Goal: Task Accomplishment & Management: Complete application form

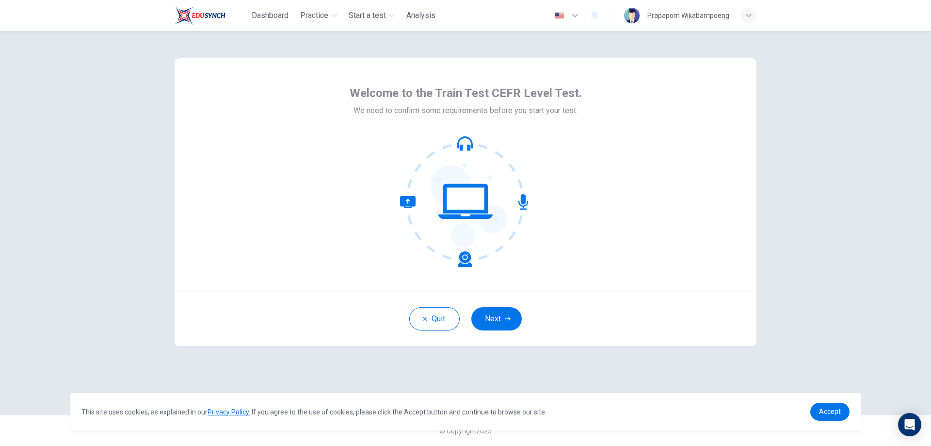
click at [465, 143] on icon at bounding box center [465, 201] width 131 height 131
click at [467, 261] on icon at bounding box center [436, 231] width 72 height 71
click at [473, 203] on icon at bounding box center [465, 201] width 131 height 131
click at [492, 319] on button "Next" at bounding box center [496, 318] width 50 height 23
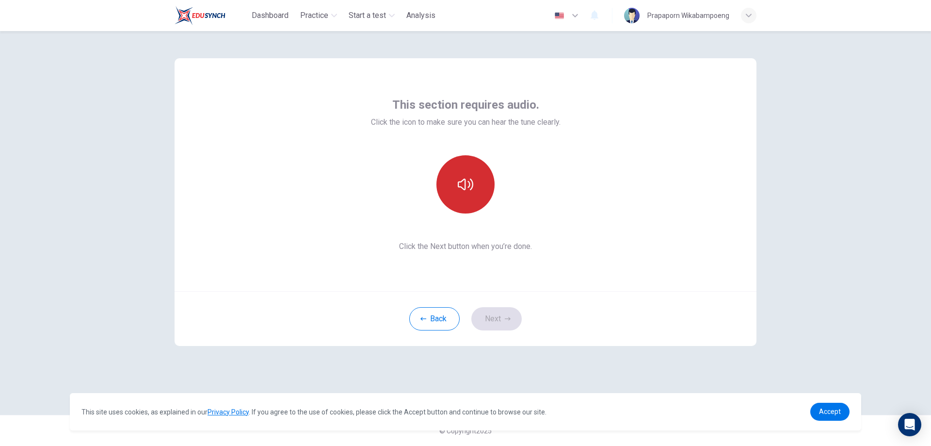
click at [473, 189] on icon "button" at bounding box center [466, 185] width 16 height 16
click at [478, 189] on button "button" at bounding box center [465, 184] width 58 height 58
click at [478, 192] on button "button" at bounding box center [465, 184] width 58 height 58
click at [612, 200] on div "This section requires audio. Click the icon to make sure you can hear the tune …" at bounding box center [466, 174] width 582 height 233
click at [516, 319] on button "Next" at bounding box center [496, 318] width 50 height 23
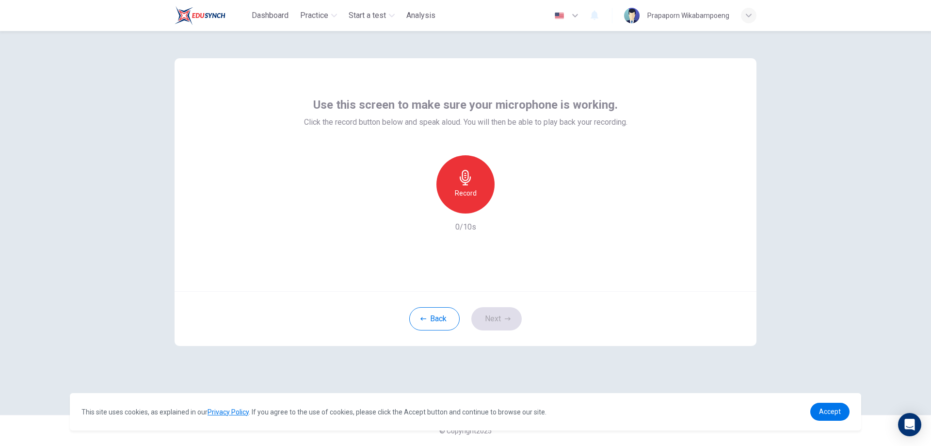
click at [460, 191] on h6 "Record" at bounding box center [466, 193] width 22 height 12
click at [460, 182] on icon "button" at bounding box center [466, 178] width 16 height 16
click at [515, 203] on icon "button" at bounding box center [510, 206] width 10 height 10
click at [576, 162] on div "Record 4/10s" at bounding box center [465, 194] width 323 height 78
click at [423, 208] on icon "button" at bounding box center [421, 206] width 6 height 6
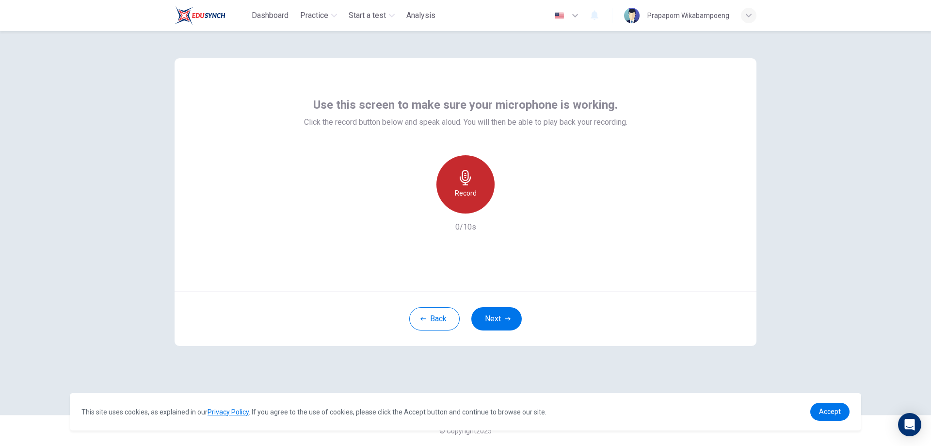
click at [474, 191] on h6 "Record" at bounding box center [466, 193] width 22 height 12
click at [462, 188] on h6 "Stop" at bounding box center [465, 193] width 15 height 12
click at [514, 205] on icon "button" at bounding box center [510, 206] width 10 height 10
click at [421, 206] on icon "button" at bounding box center [421, 206] width 6 height 6
click at [917, 225] on div "Use this screen to make sure your microphone is working. Click the record butto…" at bounding box center [465, 238] width 931 height 415
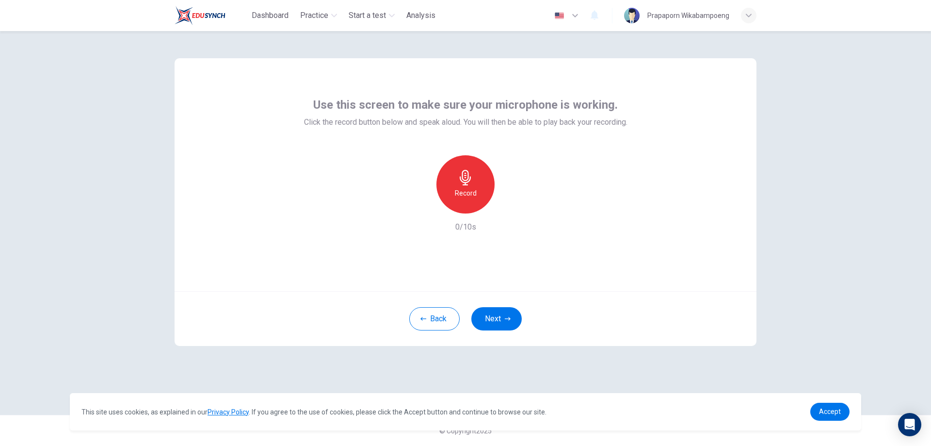
click at [479, 186] on div "Record" at bounding box center [465, 184] width 58 height 58
click at [479, 186] on div "Stop" at bounding box center [465, 184] width 58 height 58
click at [514, 205] on icon "button" at bounding box center [510, 206] width 10 height 10
click at [420, 204] on icon "button" at bounding box center [421, 205] width 9 height 9
click at [463, 187] on div "Record" at bounding box center [465, 184] width 58 height 58
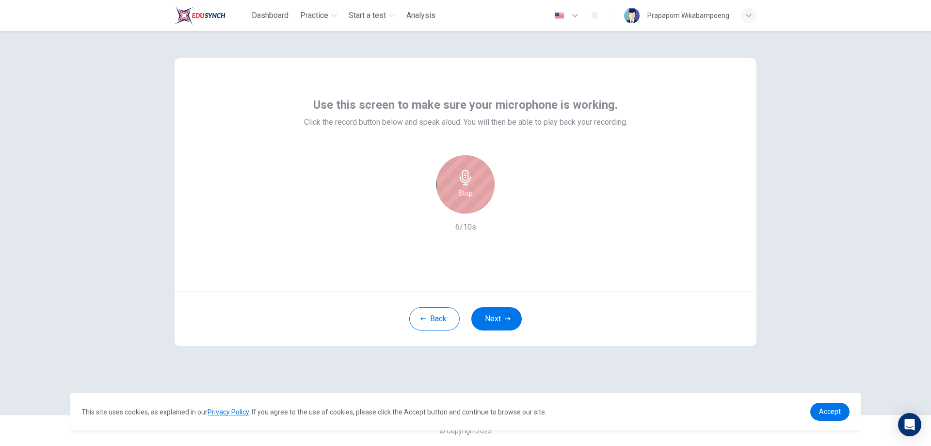
click at [469, 184] on icon "button" at bounding box center [466, 178] width 16 height 16
click at [510, 209] on icon "button" at bounding box center [510, 206] width 10 height 10
click at [424, 206] on icon "button" at bounding box center [421, 205] width 9 height 9
click at [462, 191] on h6 "Record" at bounding box center [466, 193] width 22 height 12
click at [472, 191] on h6 "Stop" at bounding box center [465, 193] width 15 height 12
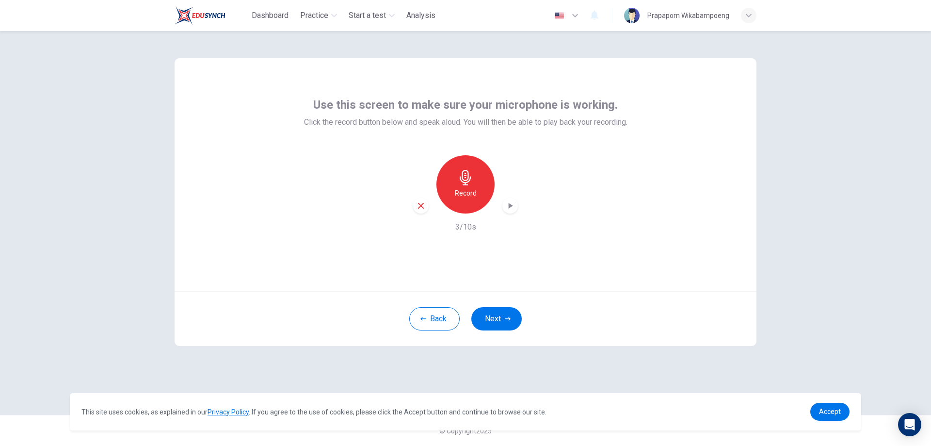
click at [511, 208] on icon "button" at bounding box center [510, 206] width 10 height 10
click at [419, 205] on icon "button" at bounding box center [421, 205] width 9 height 9
click at [459, 191] on h6 "Record" at bounding box center [466, 193] width 22 height 12
click at [466, 191] on h6 "Stop" at bounding box center [465, 193] width 15 height 12
click at [510, 202] on icon "button" at bounding box center [510, 206] width 10 height 10
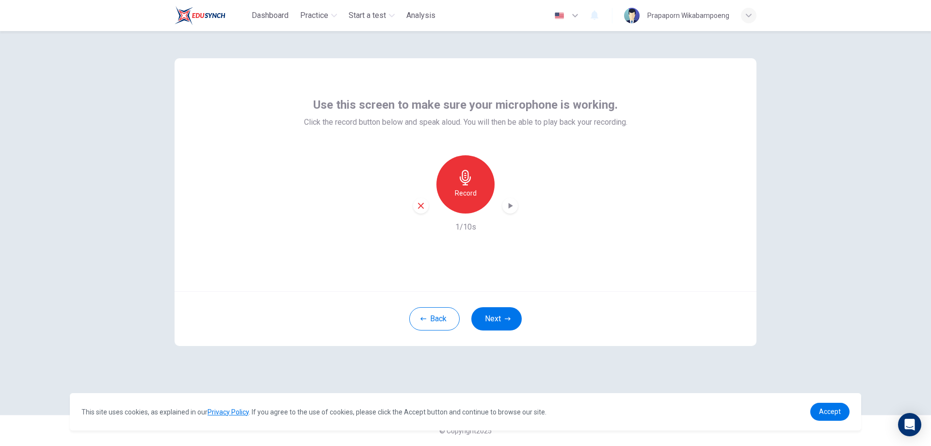
click at [419, 204] on icon "button" at bounding box center [421, 206] width 6 height 6
click at [605, 260] on div "Use this screen to make sure your microphone is working. Click the record butto…" at bounding box center [466, 174] width 582 height 233
click at [515, 324] on button "Next" at bounding box center [496, 318] width 50 height 23
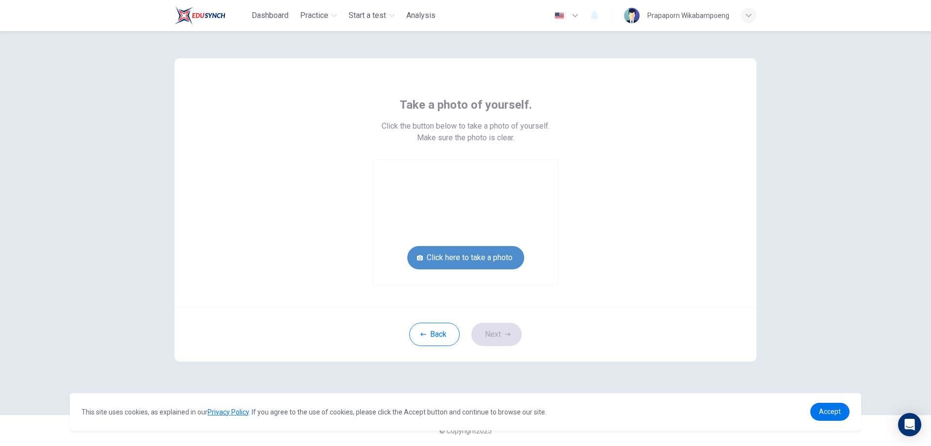
click at [471, 261] on button "Click here to take a photo" at bounding box center [465, 257] width 117 height 23
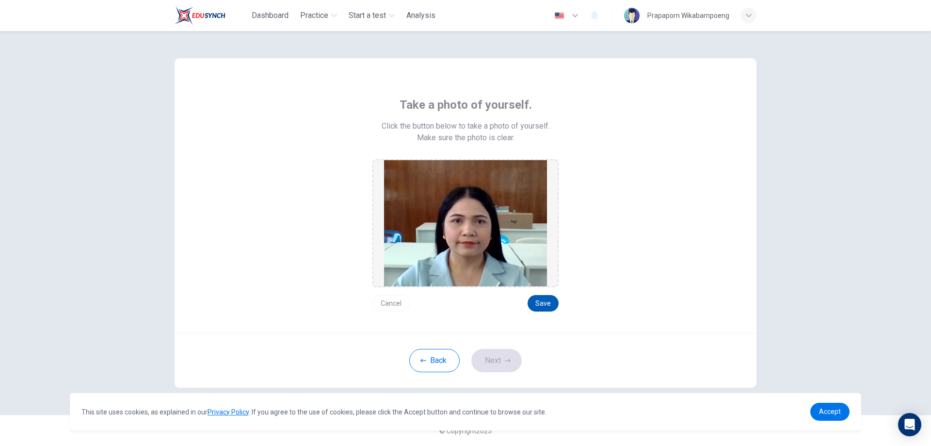
click at [541, 301] on button "Save" at bounding box center [543, 303] width 31 height 16
click at [500, 365] on button "Next" at bounding box center [496, 360] width 50 height 23
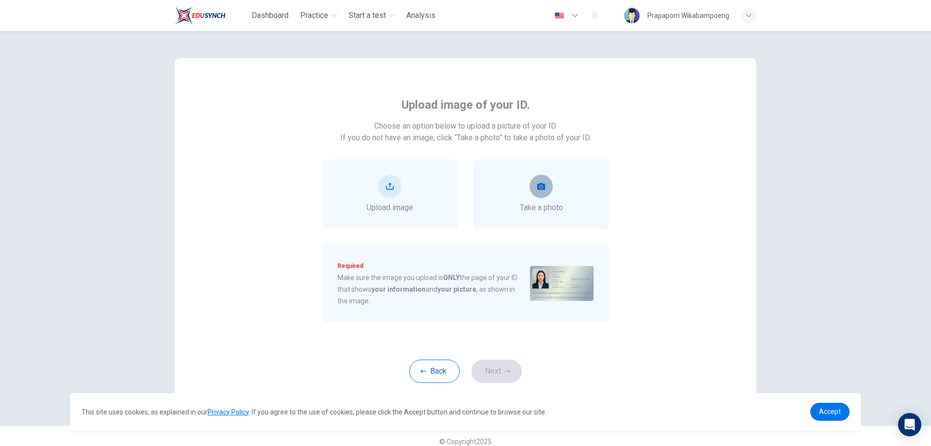
click at [544, 189] on button "take photo" at bounding box center [541, 186] width 23 height 23
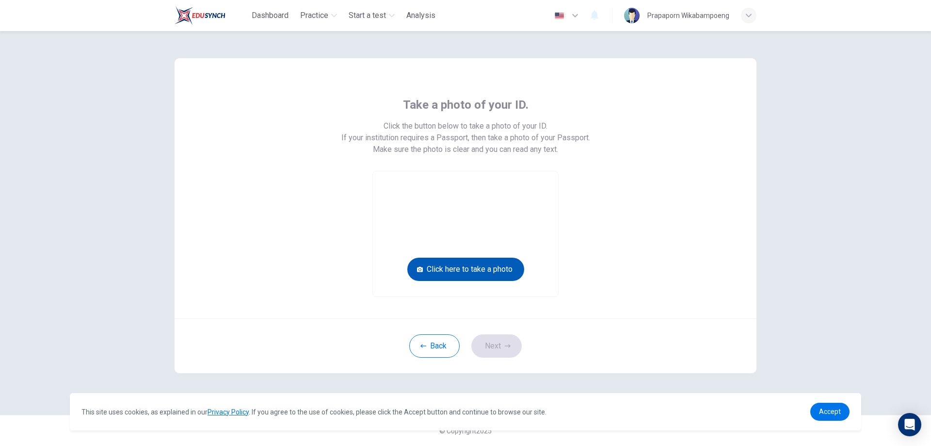
click at [500, 272] on button "Click here to take a photo" at bounding box center [465, 269] width 117 height 23
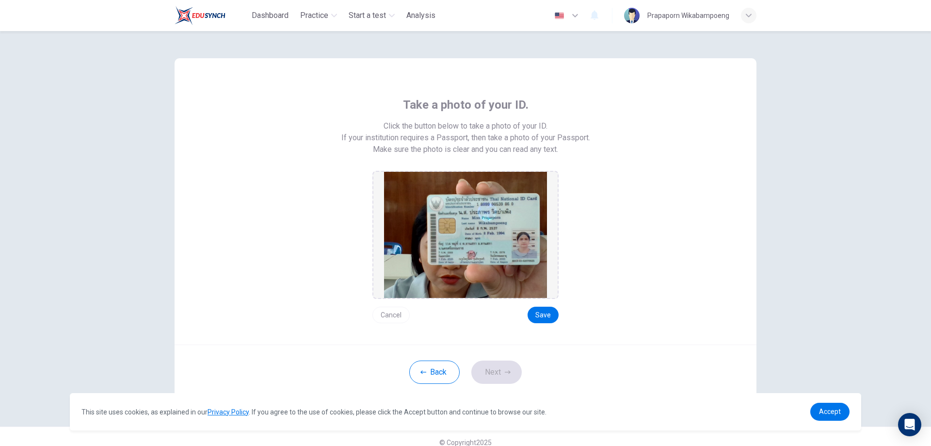
click at [406, 313] on button "Cancel" at bounding box center [390, 314] width 37 height 16
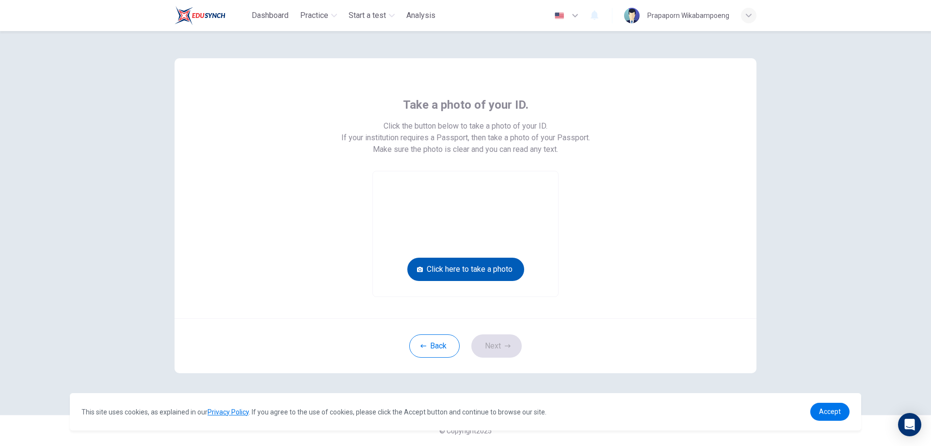
click at [499, 265] on button "Click here to take a photo" at bounding box center [465, 269] width 117 height 23
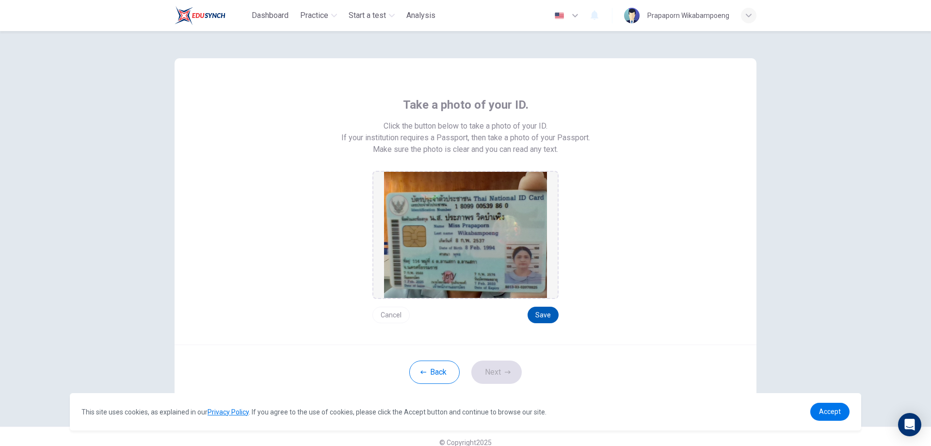
click at [541, 316] on button "Save" at bounding box center [543, 314] width 31 height 16
click at [490, 372] on button "Next" at bounding box center [496, 371] width 50 height 23
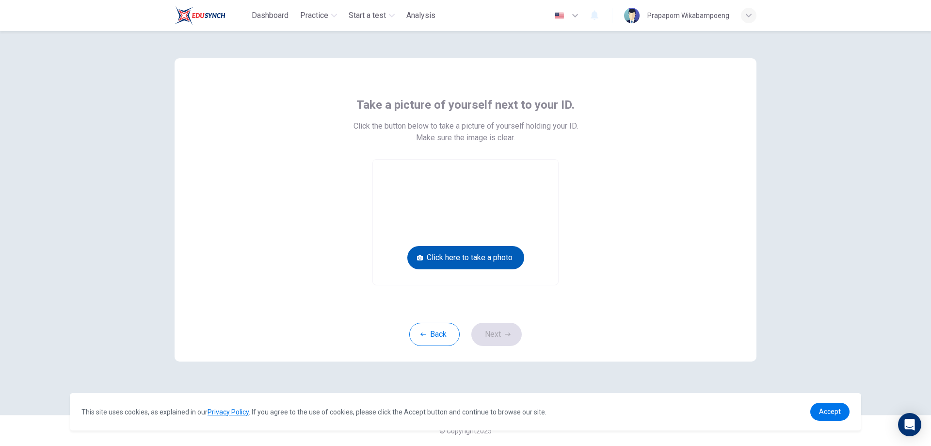
click at [485, 259] on button "Click here to take a photo" at bounding box center [465, 257] width 117 height 23
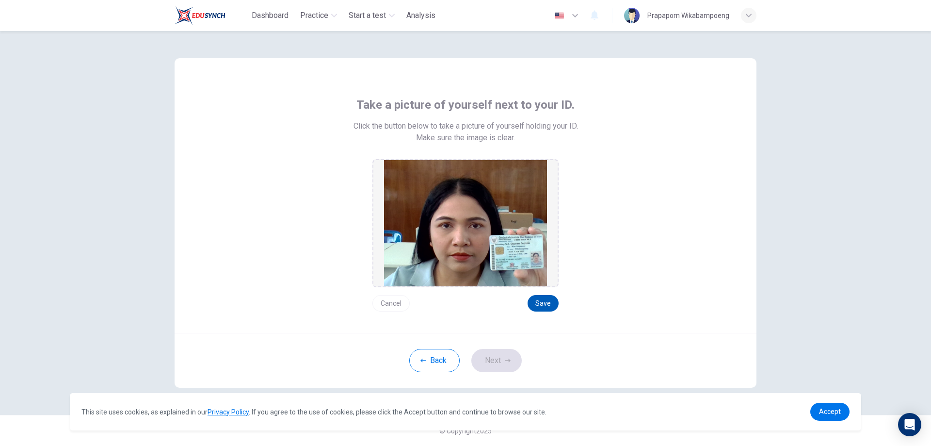
click at [555, 305] on button "Save" at bounding box center [543, 303] width 31 height 16
click at [484, 362] on button "Next" at bounding box center [496, 360] width 50 height 23
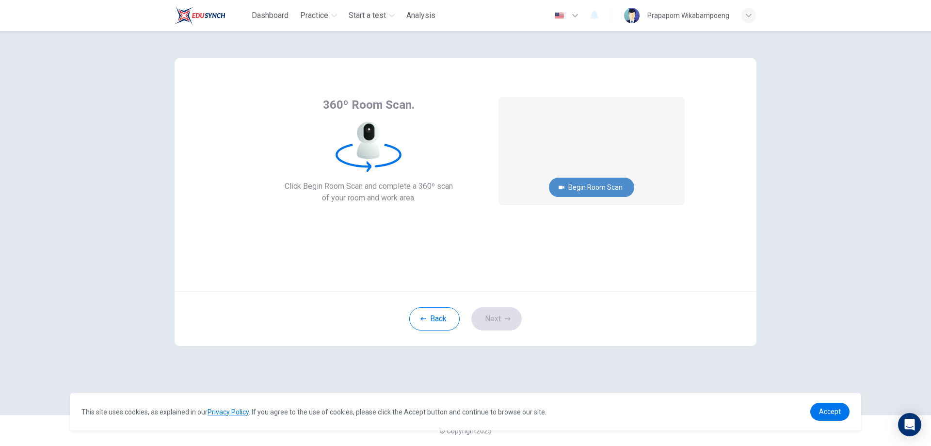
click at [596, 185] on button "Begin Room Scan" at bounding box center [591, 186] width 85 height 19
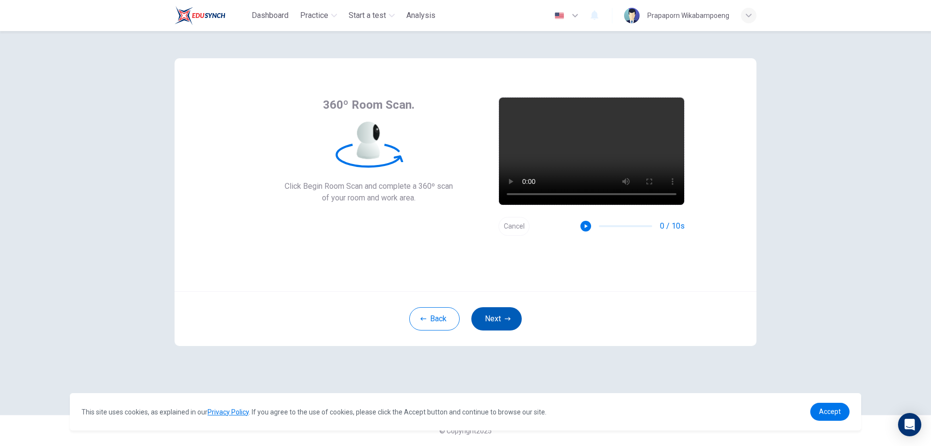
click at [498, 321] on button "Next" at bounding box center [496, 318] width 50 height 23
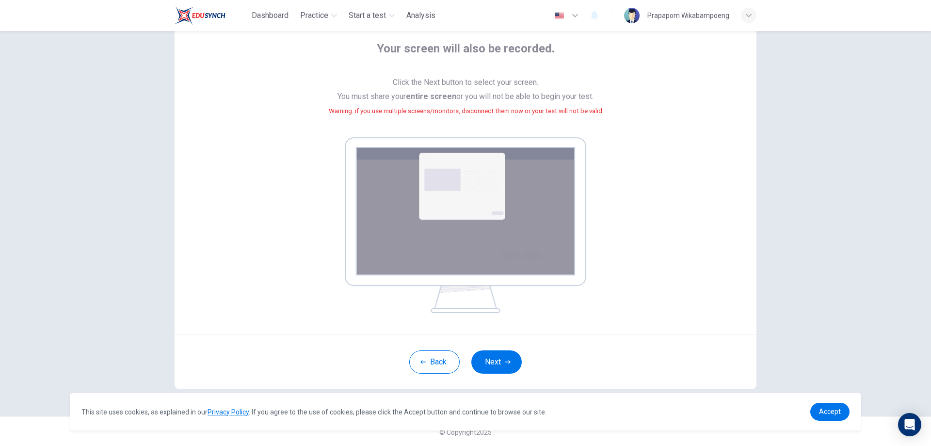
scroll to position [57, 0]
click at [496, 358] on button "Next" at bounding box center [496, 360] width 50 height 23
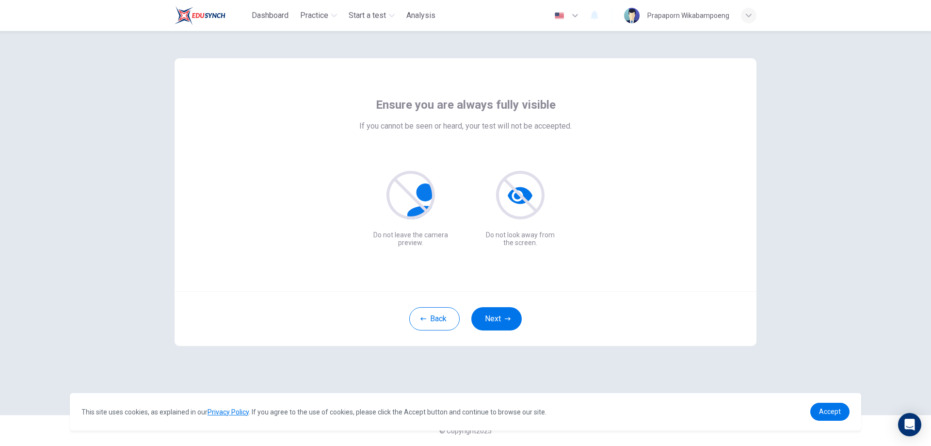
scroll to position [0, 0]
drag, startPoint x: 504, startPoint y: 317, endPoint x: 509, endPoint y: 319, distance: 5.2
click at [504, 317] on button "Next" at bounding box center [496, 318] width 50 height 23
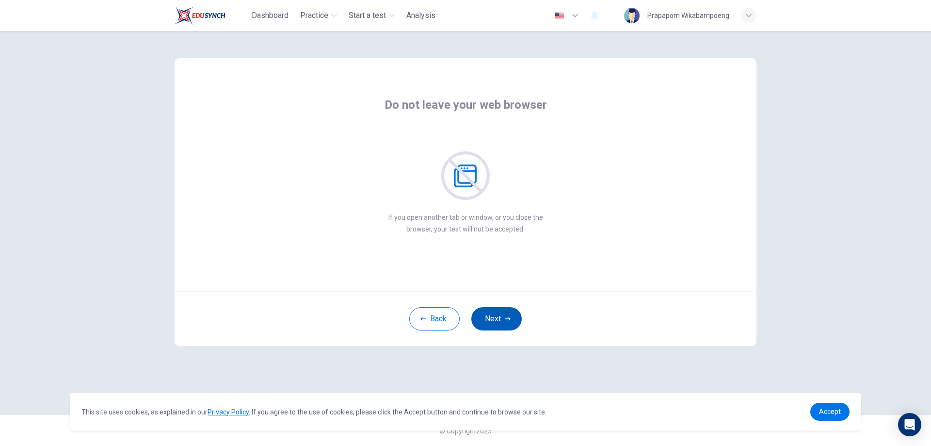
click at [506, 316] on icon "button" at bounding box center [508, 319] width 6 height 6
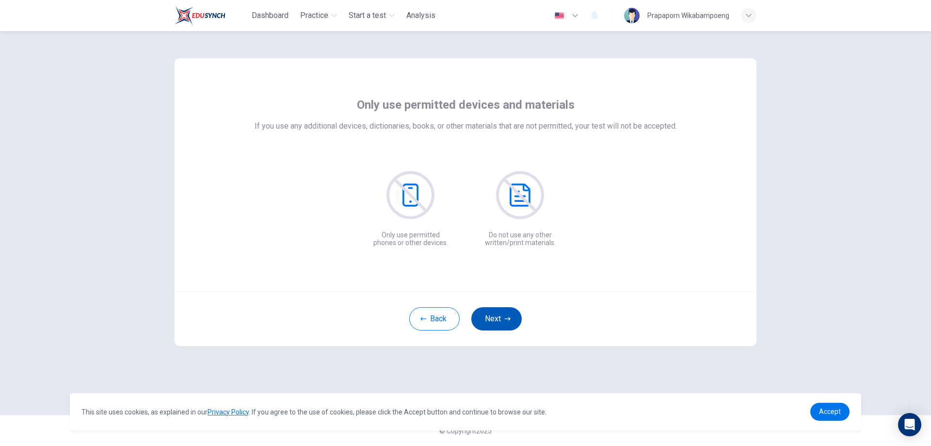
click at [506, 316] on icon "button" at bounding box center [508, 319] width 6 height 6
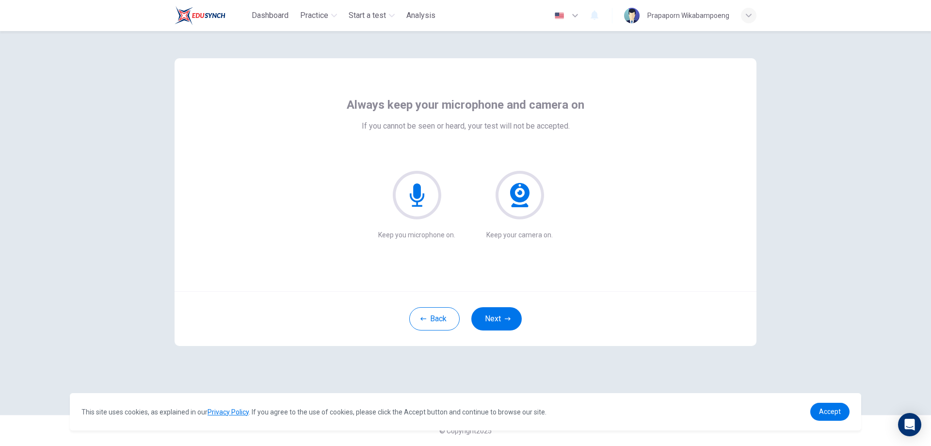
click at [405, 196] on icon at bounding box center [417, 195] width 48 height 48
click at [520, 207] on icon at bounding box center [519, 205] width 17 height 4
click at [731, 207] on div "Always keep your microphone and camera on If you cannot be seen or heard, your …" at bounding box center [466, 174] width 582 height 233
click at [508, 322] on button "Next" at bounding box center [496, 318] width 50 height 23
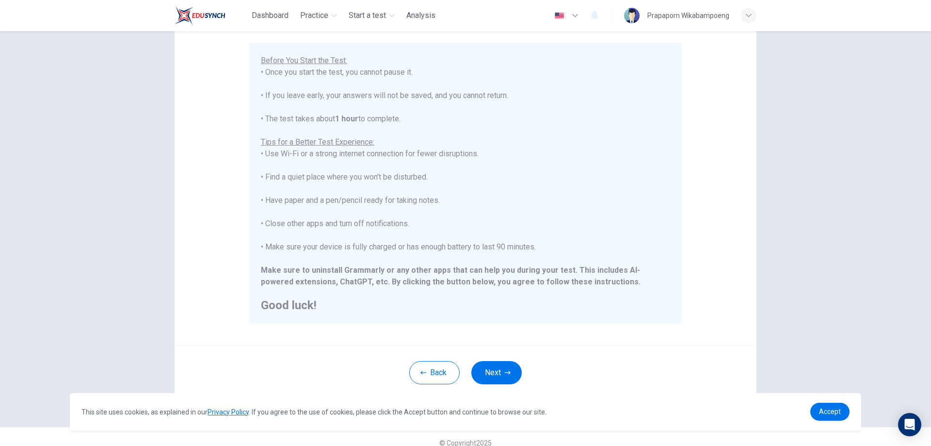
scroll to position [94, 0]
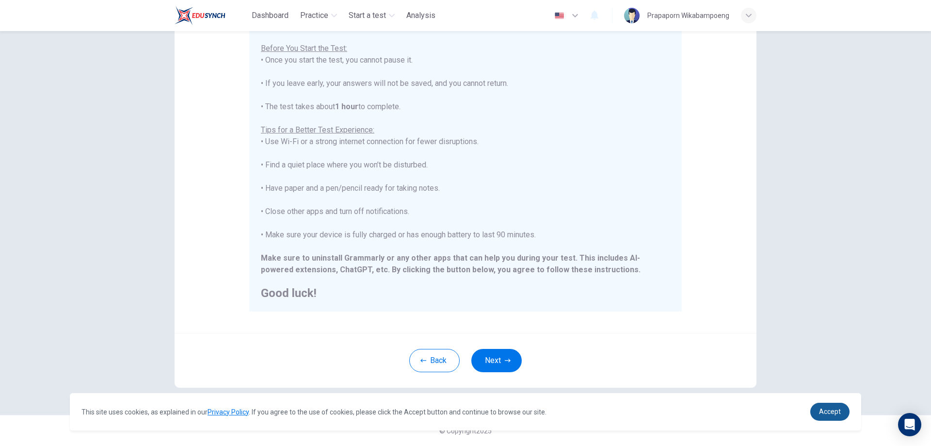
click at [824, 410] on span "Accept" at bounding box center [830, 411] width 22 height 8
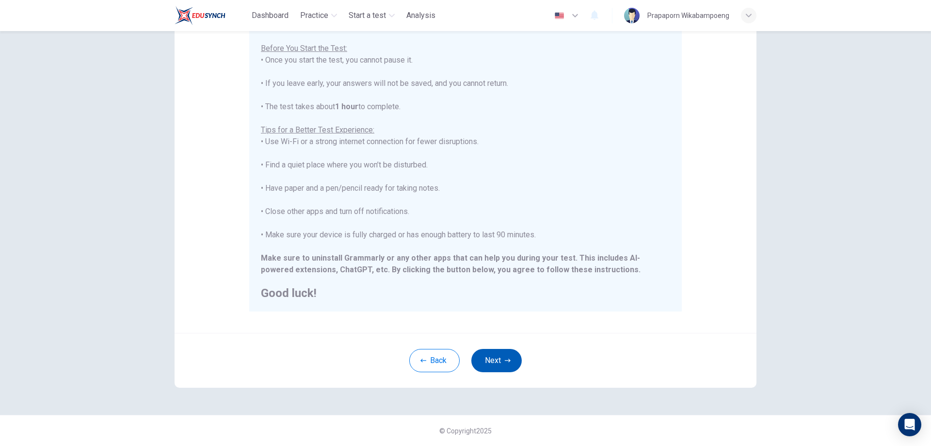
click at [511, 359] on button "Next" at bounding box center [496, 360] width 50 height 23
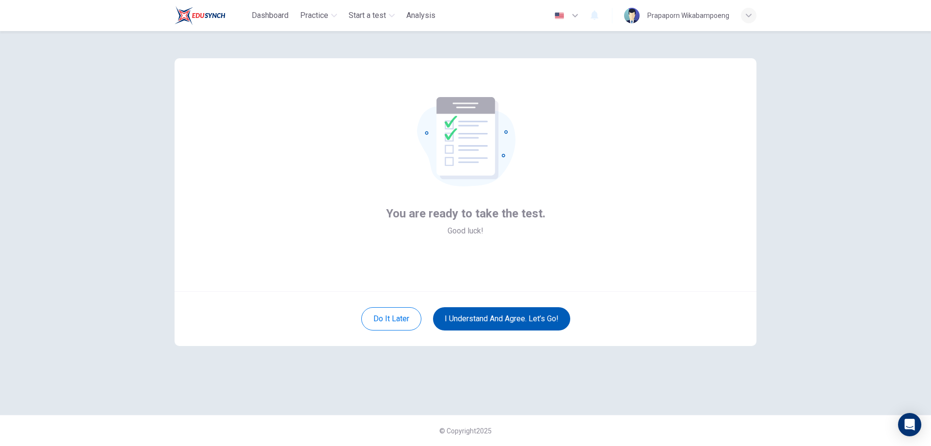
scroll to position [0, 0]
click at [508, 325] on button "I understand and agree. Let’s go!" at bounding box center [501, 318] width 137 height 23
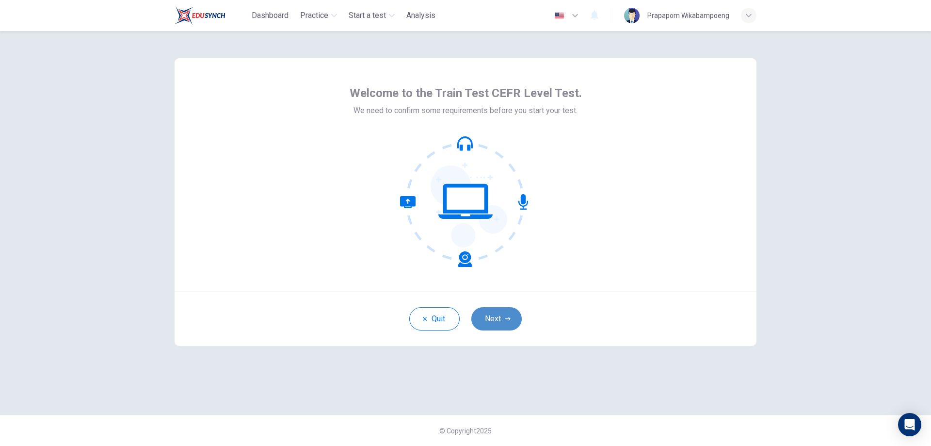
click at [497, 319] on button "Next" at bounding box center [496, 318] width 50 height 23
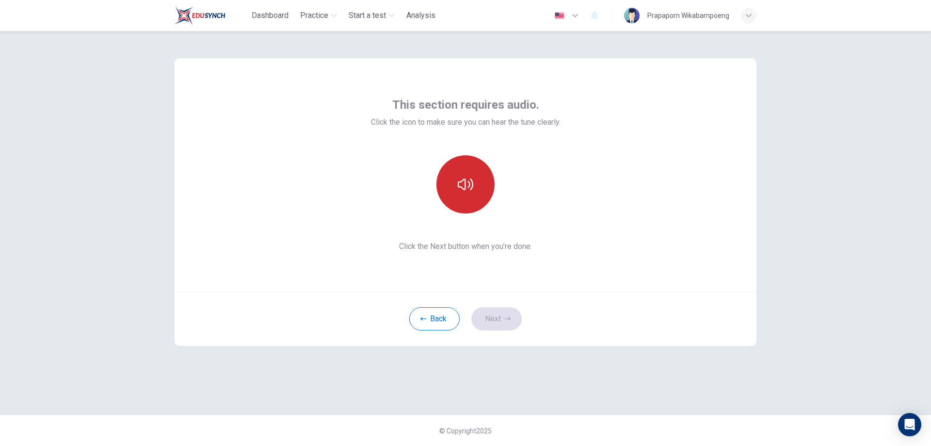
click at [481, 197] on button "button" at bounding box center [465, 184] width 58 height 58
click at [480, 196] on button "button" at bounding box center [465, 184] width 58 height 58
click at [495, 318] on button "Next" at bounding box center [496, 318] width 50 height 23
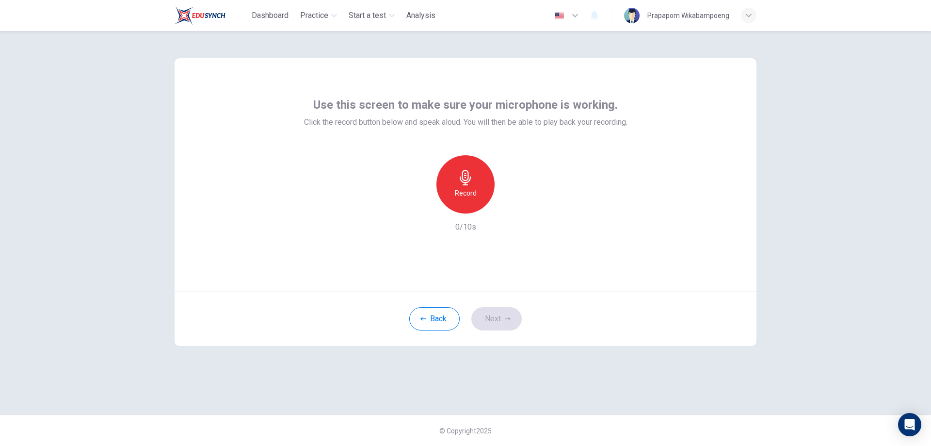
click at [466, 167] on div "Record" at bounding box center [465, 184] width 58 height 58
click at [468, 178] on icon "button" at bounding box center [465, 178] width 11 height 16
click at [508, 211] on div "button" at bounding box center [510, 206] width 16 height 16
click at [502, 320] on button "Next" at bounding box center [496, 318] width 50 height 23
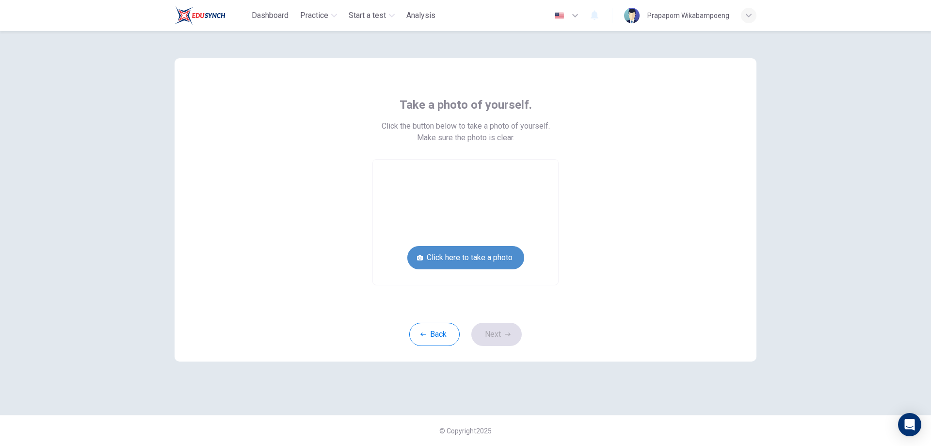
click at [498, 255] on button "Click here to take a photo" at bounding box center [465, 257] width 117 height 23
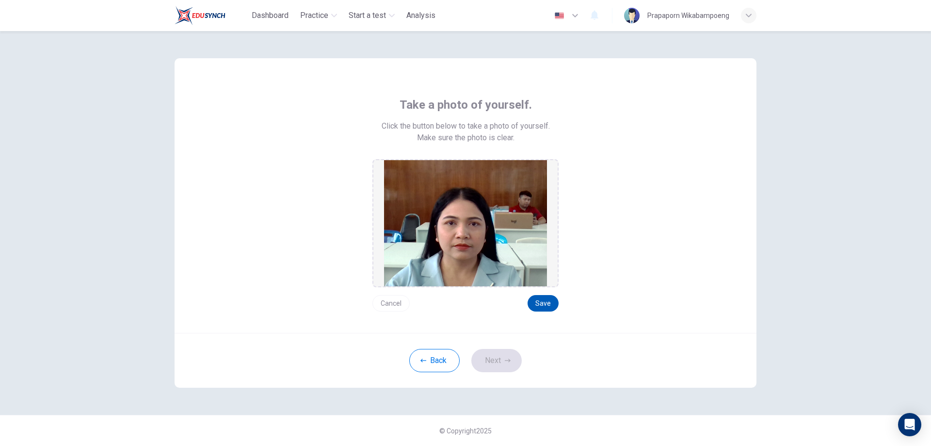
click at [540, 308] on button "Save" at bounding box center [543, 303] width 31 height 16
click at [548, 310] on button "Save" at bounding box center [543, 303] width 31 height 16
click at [501, 363] on button "Next" at bounding box center [496, 360] width 50 height 23
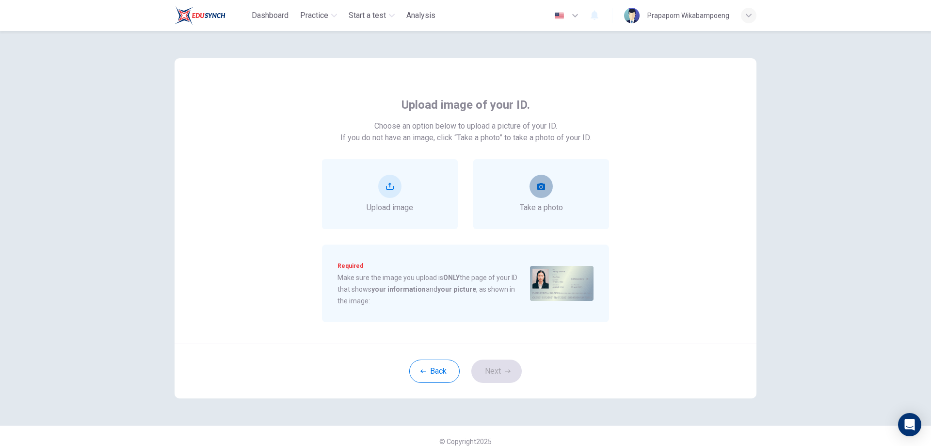
click at [535, 190] on button "take photo" at bounding box center [541, 186] width 23 height 23
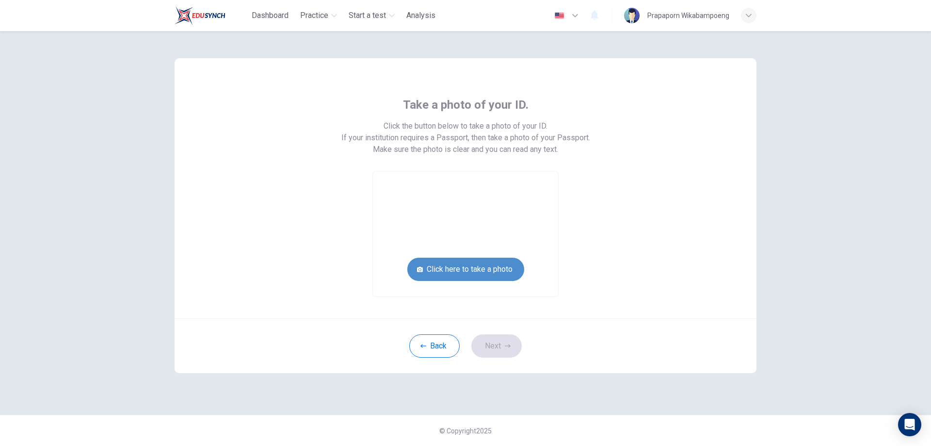
click at [495, 270] on button "Click here to take a photo" at bounding box center [465, 269] width 117 height 23
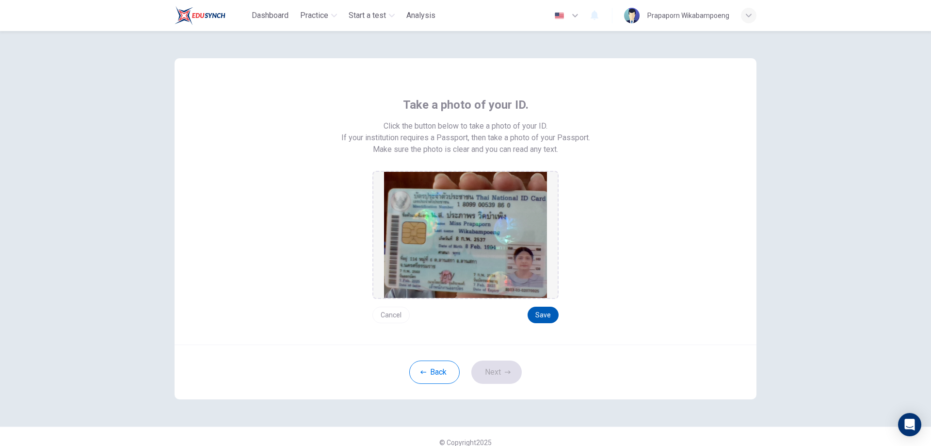
click at [548, 320] on button "Save" at bounding box center [543, 314] width 31 height 16
click at [496, 373] on button "Next" at bounding box center [496, 371] width 50 height 23
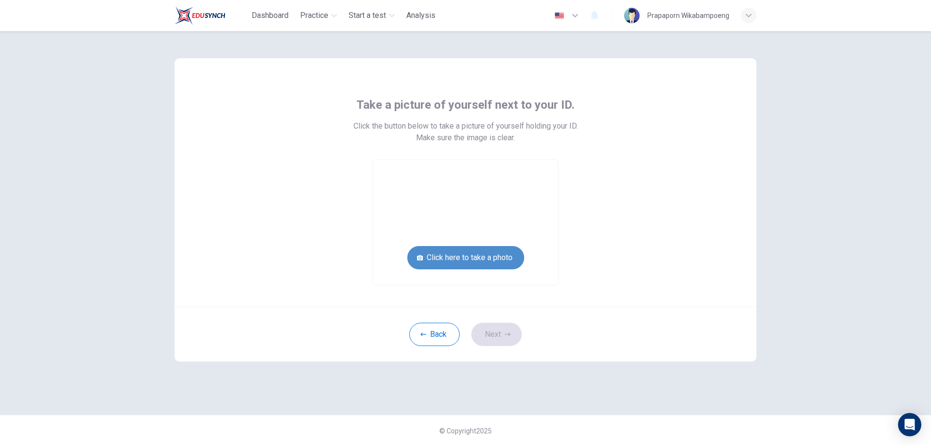
click at [473, 259] on button "Click here to take a photo" at bounding box center [465, 257] width 117 height 23
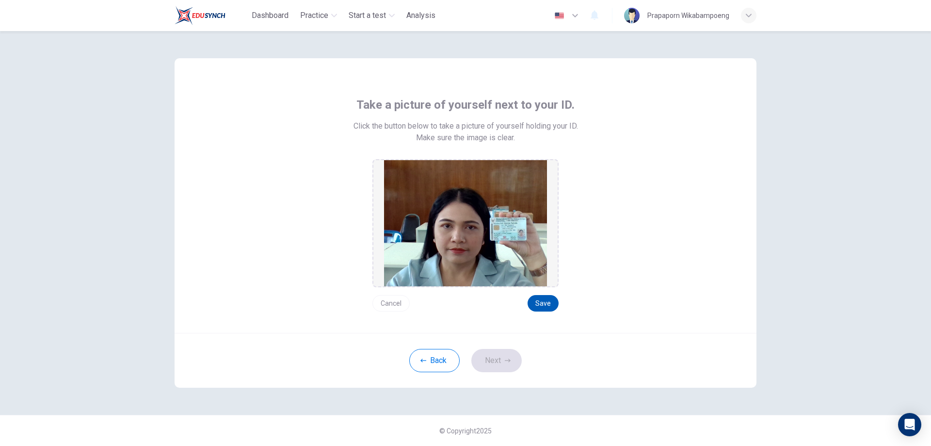
click at [540, 303] on button "Save" at bounding box center [543, 303] width 31 height 16
click at [498, 369] on button "Next" at bounding box center [496, 360] width 50 height 23
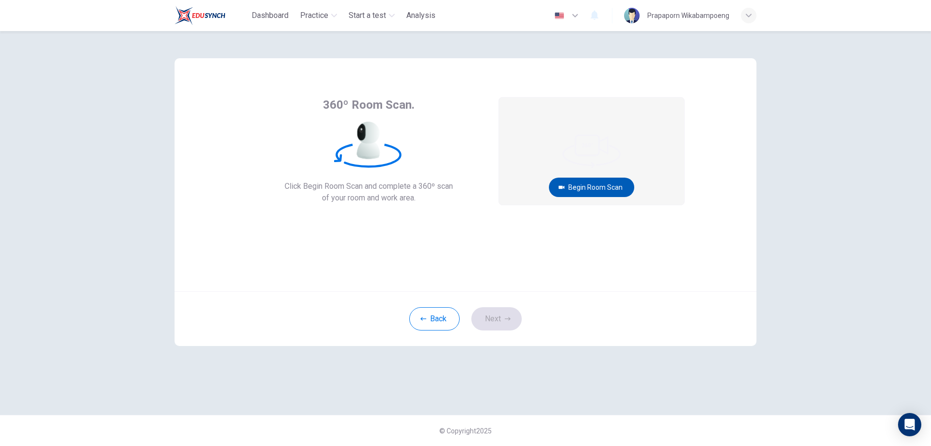
click at [594, 194] on button "Begin Room Scan" at bounding box center [591, 186] width 85 height 19
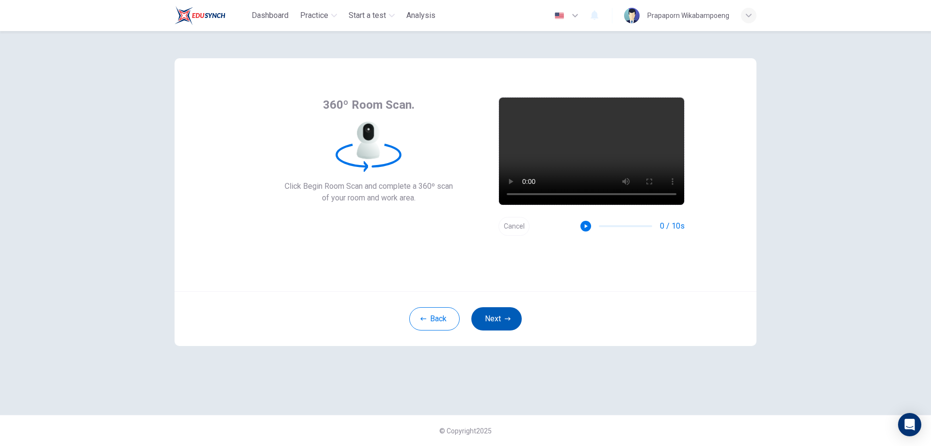
click at [493, 323] on button "Next" at bounding box center [496, 318] width 50 height 23
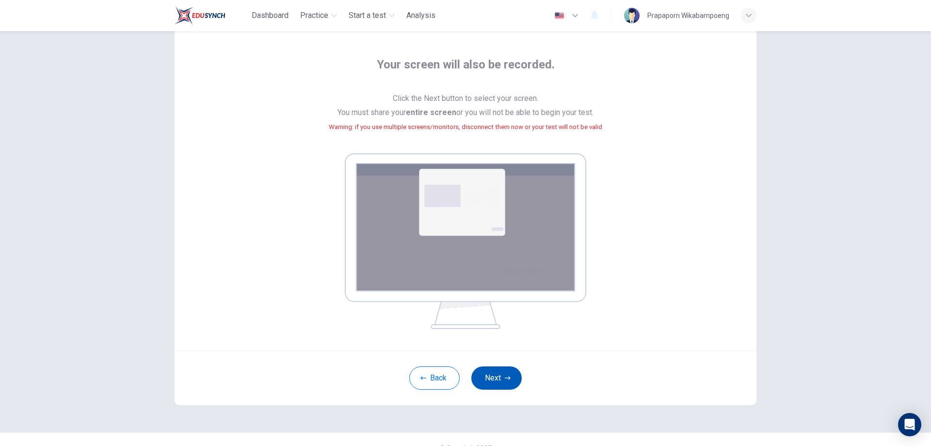
scroll to position [57, 0]
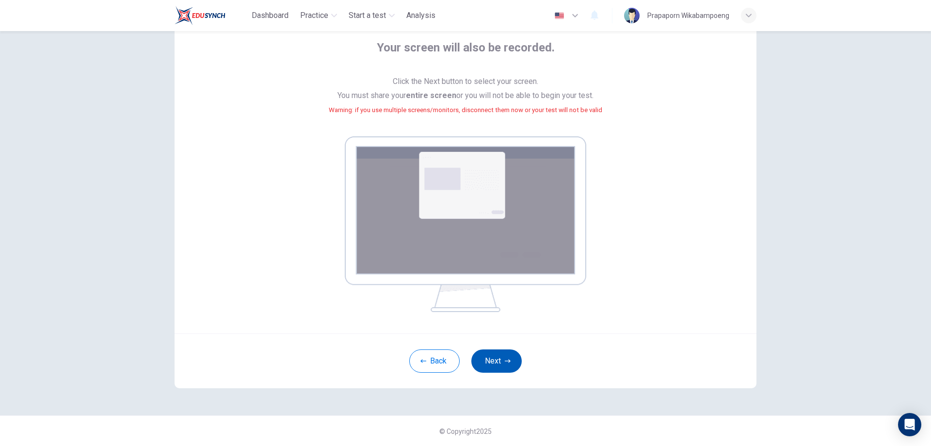
click at [501, 361] on button "Next" at bounding box center [496, 360] width 50 height 23
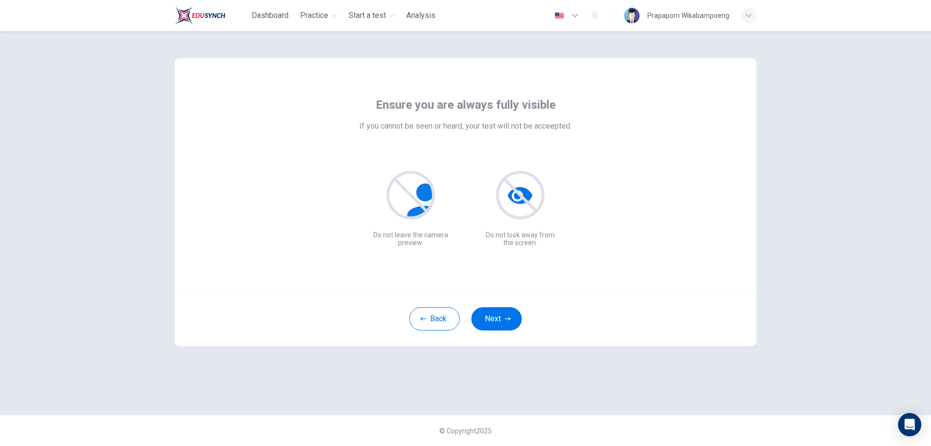
scroll to position [0, 0]
click at [500, 327] on button "Next" at bounding box center [496, 318] width 50 height 23
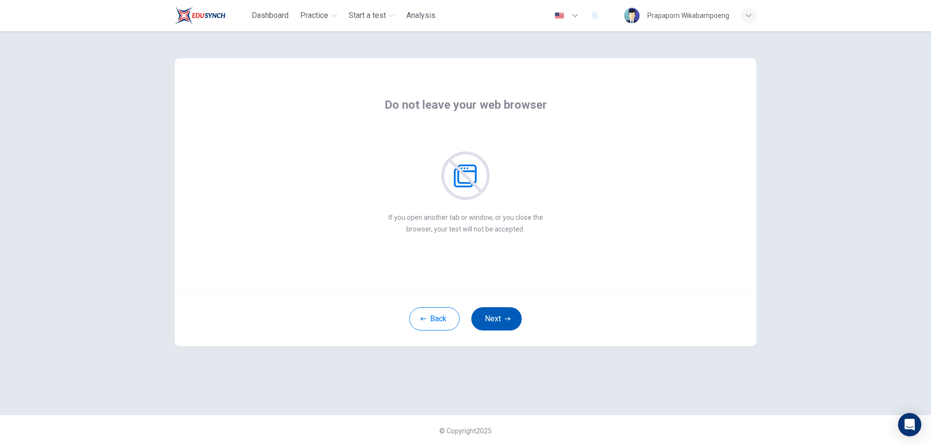
click at [500, 327] on button "Next" at bounding box center [496, 318] width 50 height 23
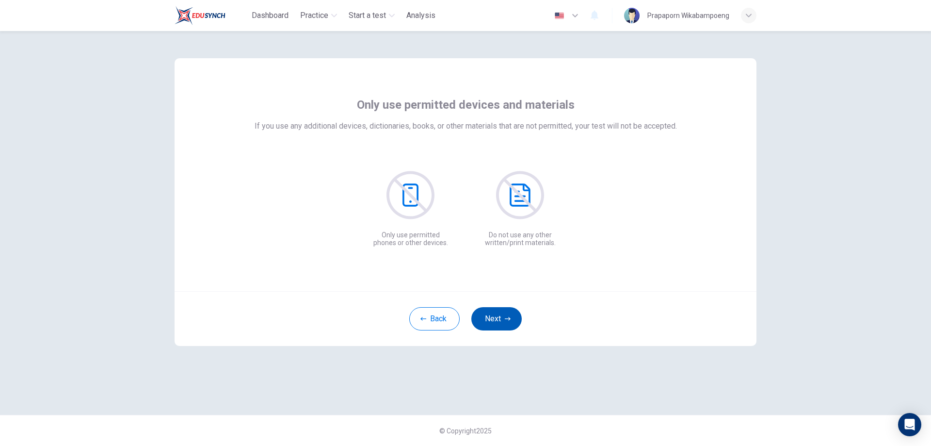
click at [500, 327] on button "Next" at bounding box center [496, 318] width 50 height 23
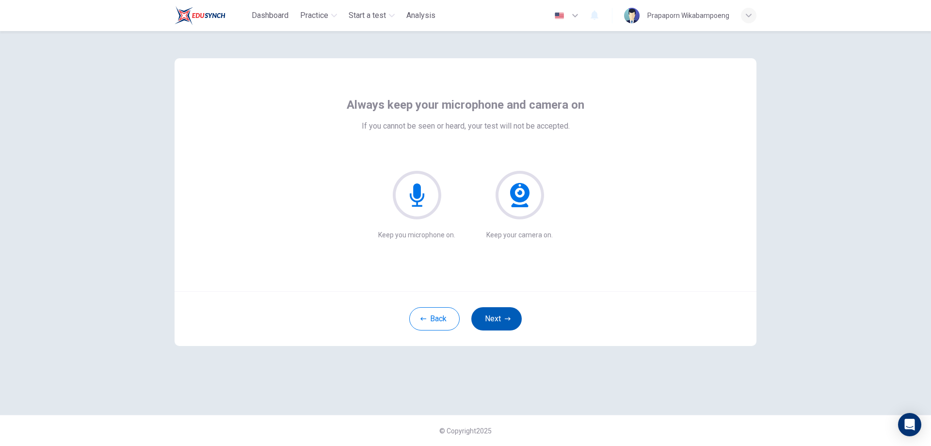
click at [500, 327] on button "Next" at bounding box center [496, 318] width 50 height 23
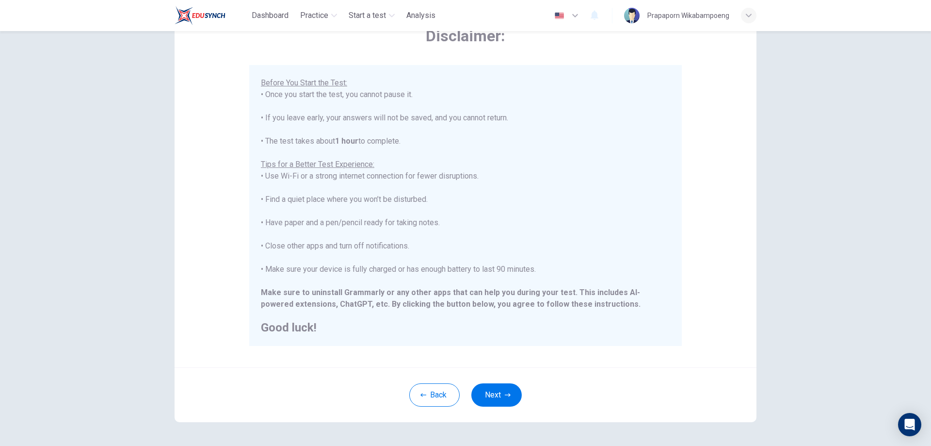
scroll to position [94, 0]
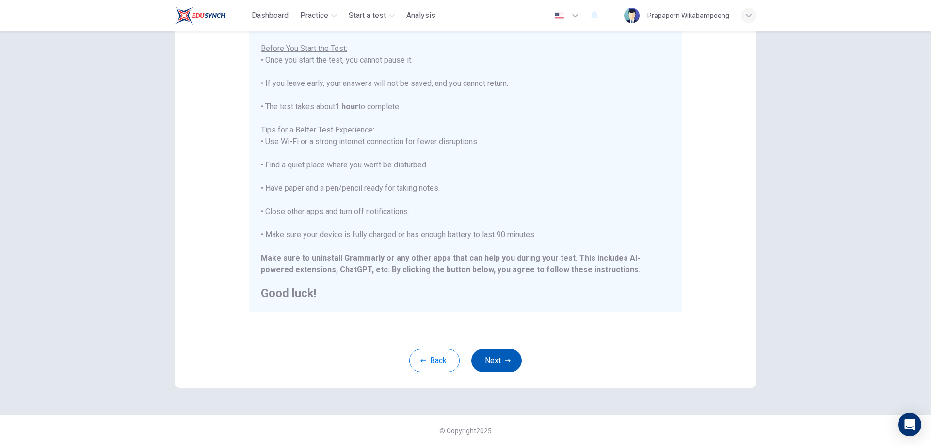
click at [490, 365] on button "Next" at bounding box center [496, 360] width 50 height 23
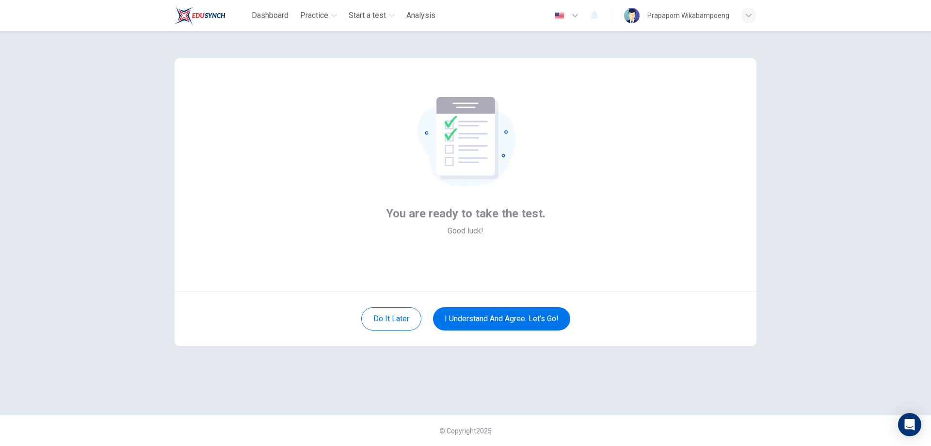
scroll to position [0, 0]
click at [523, 316] on button "I understand and agree. Let’s go!" at bounding box center [501, 318] width 137 height 23
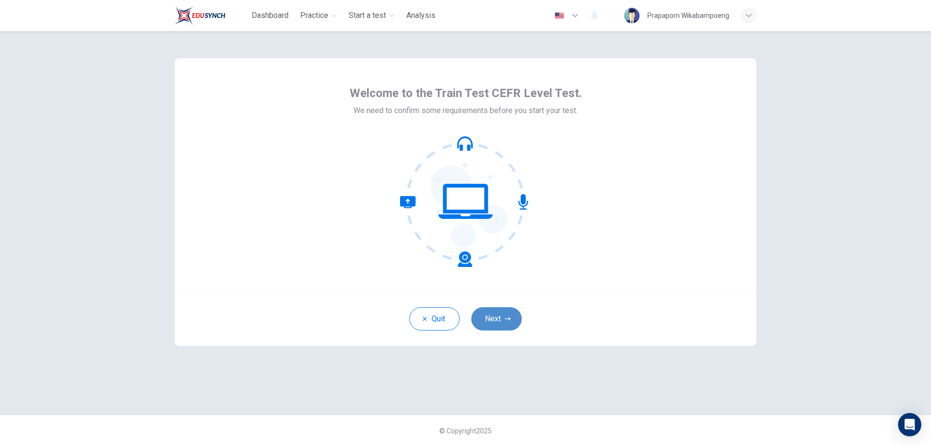
click at [497, 326] on button "Next" at bounding box center [496, 318] width 50 height 23
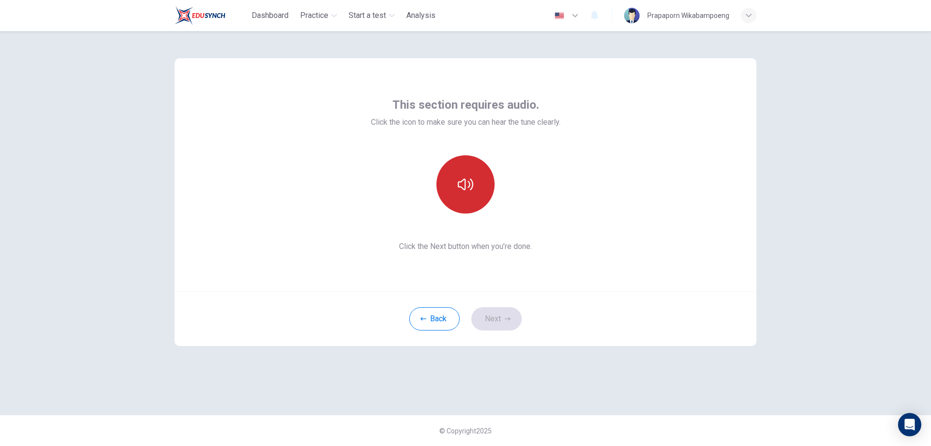
click at [475, 201] on button "button" at bounding box center [465, 184] width 58 height 58
click at [504, 317] on button "Next" at bounding box center [496, 318] width 50 height 23
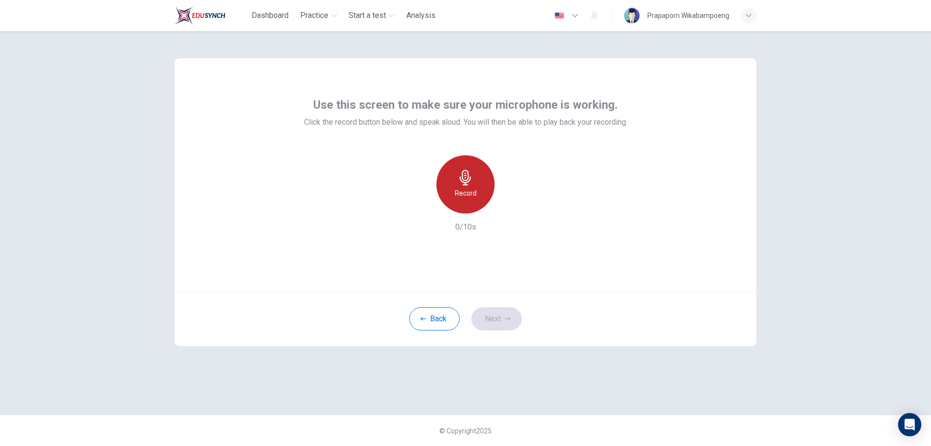
click at [467, 175] on icon "button" at bounding box center [466, 178] width 16 height 16
click at [467, 185] on div "Stop" at bounding box center [465, 184] width 58 height 58
click at [509, 207] on icon "button" at bounding box center [511, 206] width 4 height 6
click at [492, 318] on button "Next" at bounding box center [496, 318] width 50 height 23
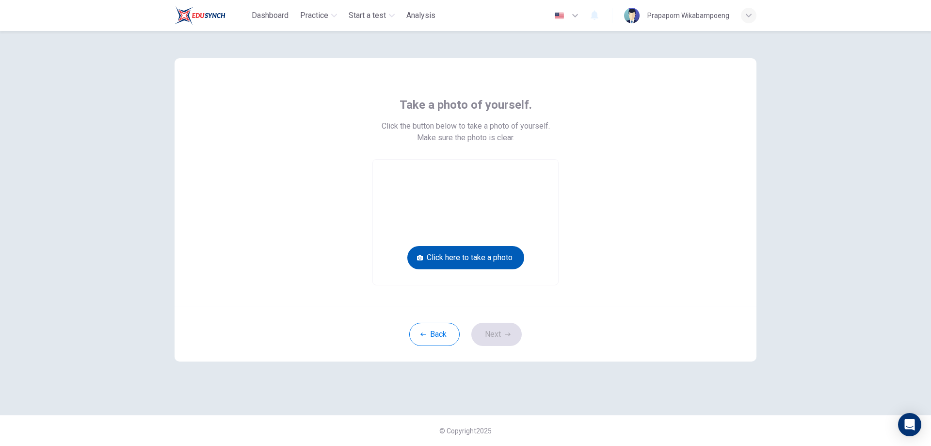
click at [464, 255] on button "Click here to take a photo" at bounding box center [465, 257] width 117 height 23
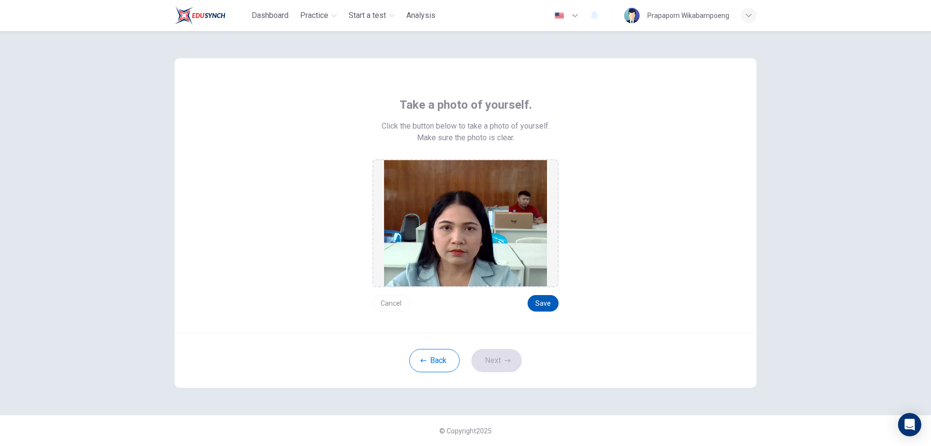
click at [551, 307] on button "Save" at bounding box center [543, 303] width 31 height 16
click at [487, 363] on button "Next" at bounding box center [496, 360] width 50 height 23
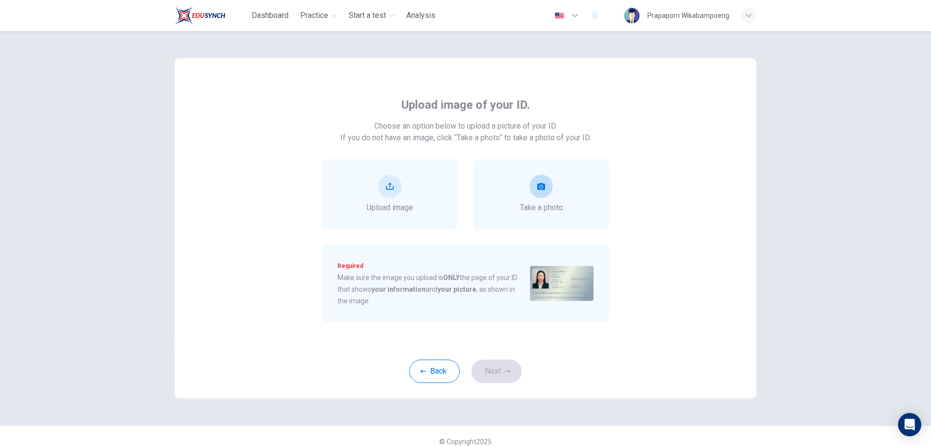
click at [539, 193] on button "take photo" at bounding box center [541, 186] width 23 height 23
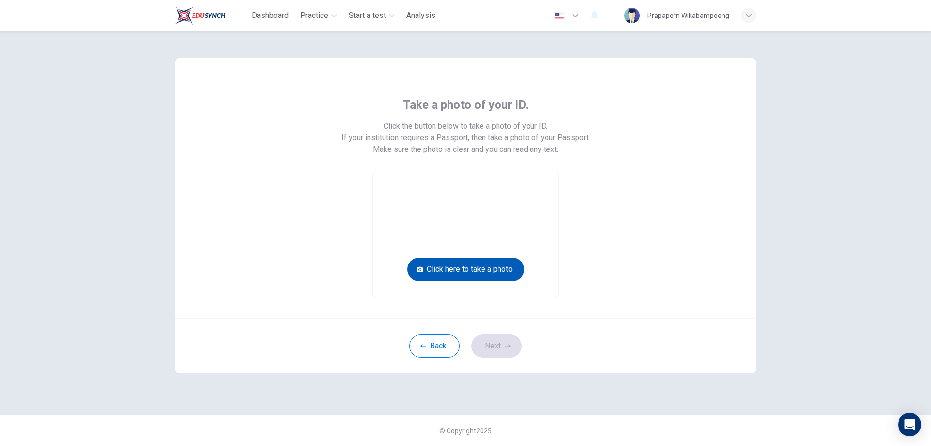
click at [477, 266] on button "Click here to take a photo" at bounding box center [465, 269] width 117 height 23
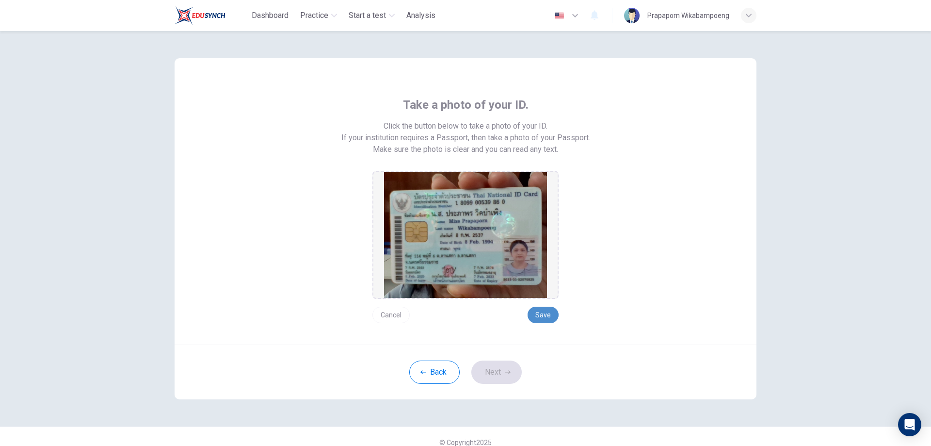
click at [551, 317] on button "Save" at bounding box center [543, 314] width 31 height 16
click at [508, 367] on button "Next" at bounding box center [496, 371] width 50 height 23
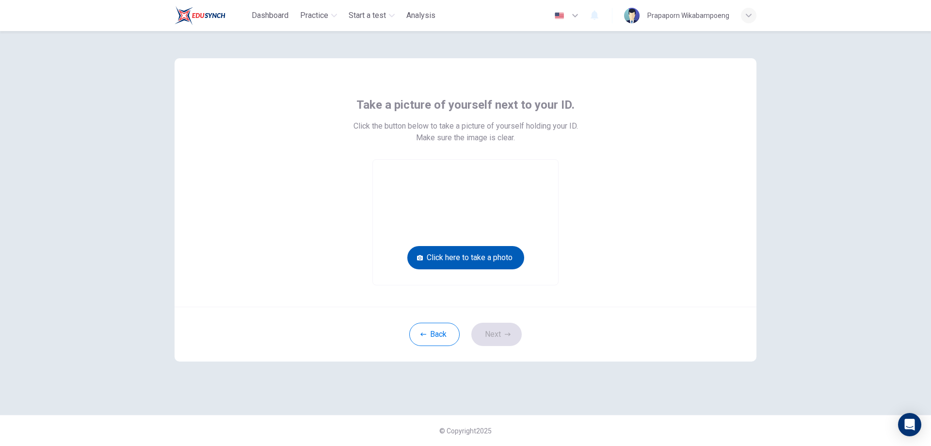
click at [468, 261] on button "Click here to take a photo" at bounding box center [465, 257] width 117 height 23
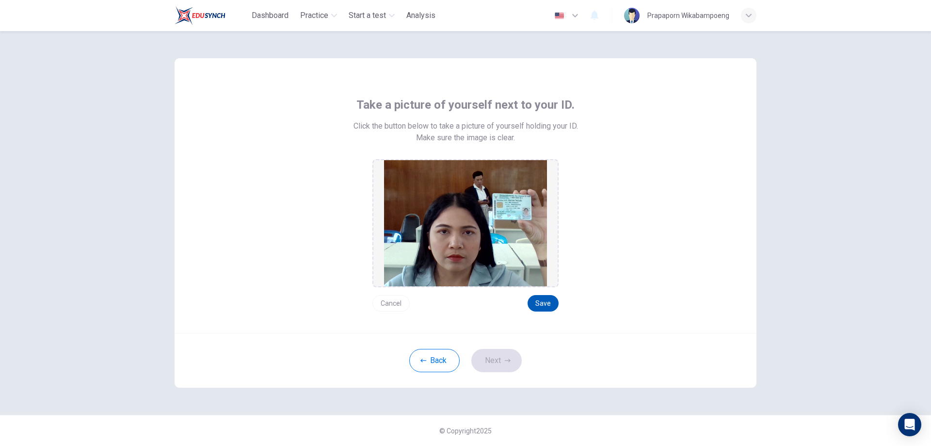
click at [544, 298] on button "Save" at bounding box center [543, 303] width 31 height 16
click at [495, 366] on button "Next" at bounding box center [496, 360] width 50 height 23
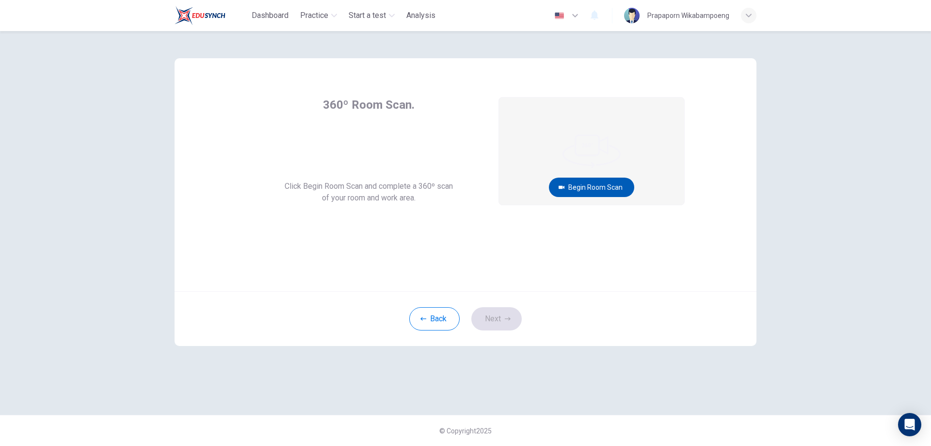
click at [586, 190] on button "Begin Room Scan" at bounding box center [591, 186] width 85 height 19
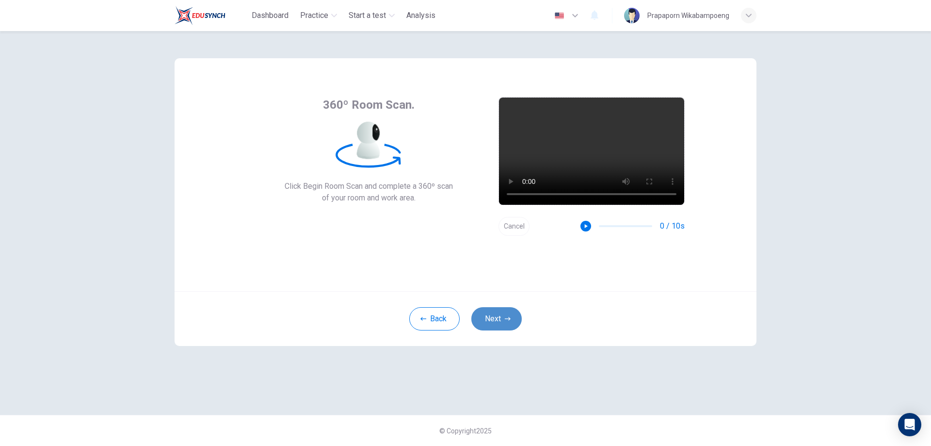
click at [506, 313] on button "Next" at bounding box center [496, 318] width 50 height 23
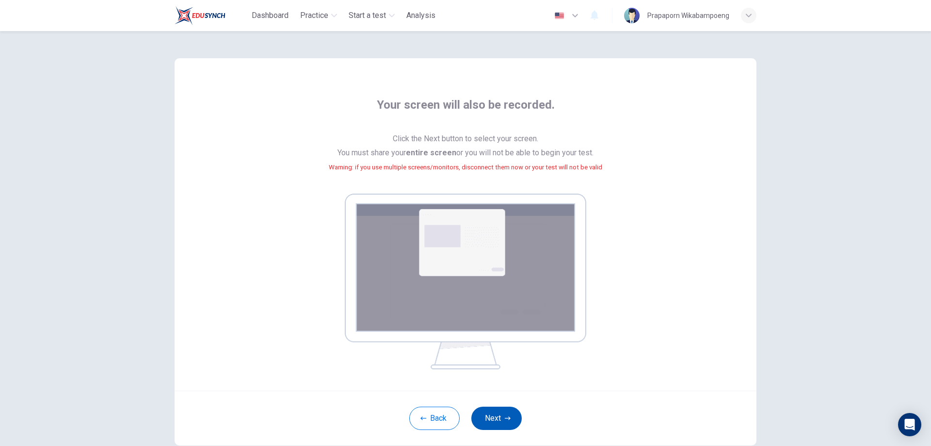
click at [513, 419] on button "Next" at bounding box center [496, 417] width 50 height 23
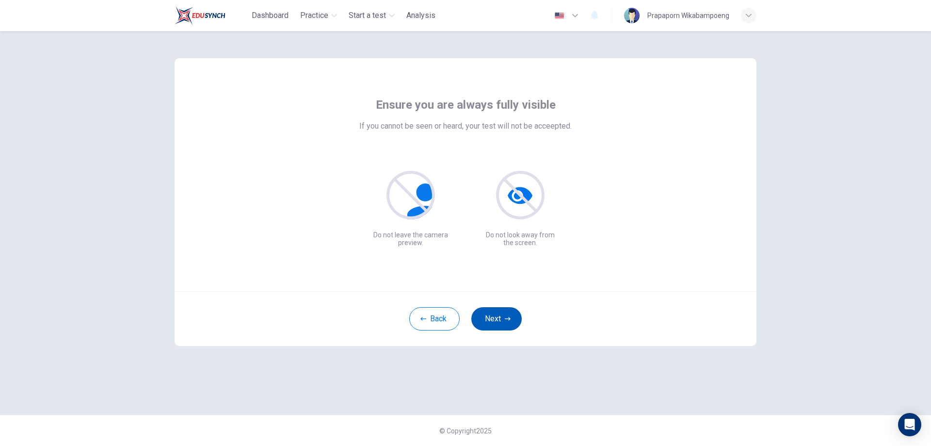
click at [498, 317] on button "Next" at bounding box center [496, 318] width 50 height 23
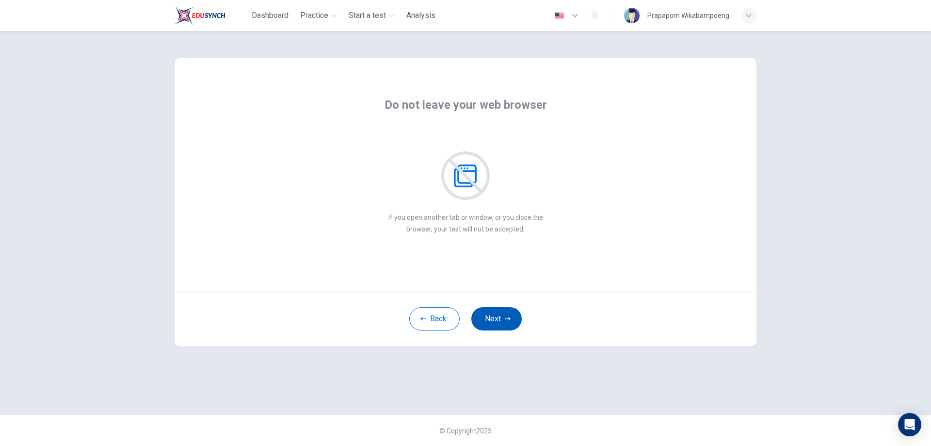
click at [500, 325] on button "Next" at bounding box center [496, 318] width 50 height 23
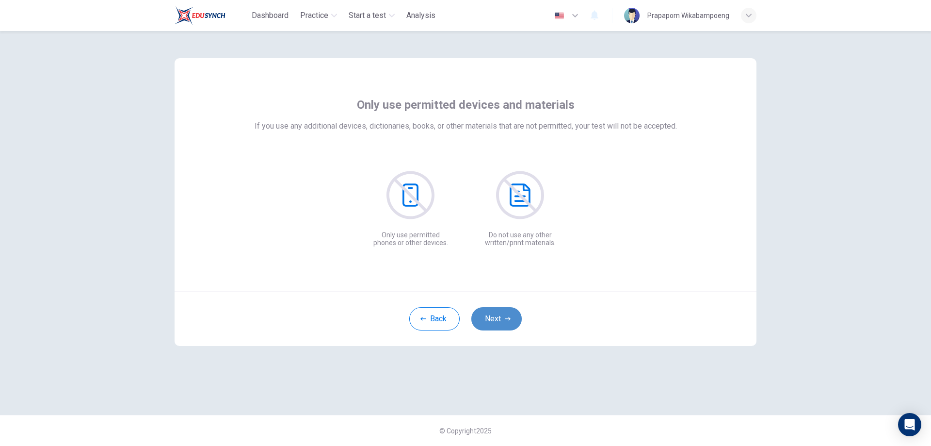
click at [500, 325] on button "Next" at bounding box center [496, 318] width 50 height 23
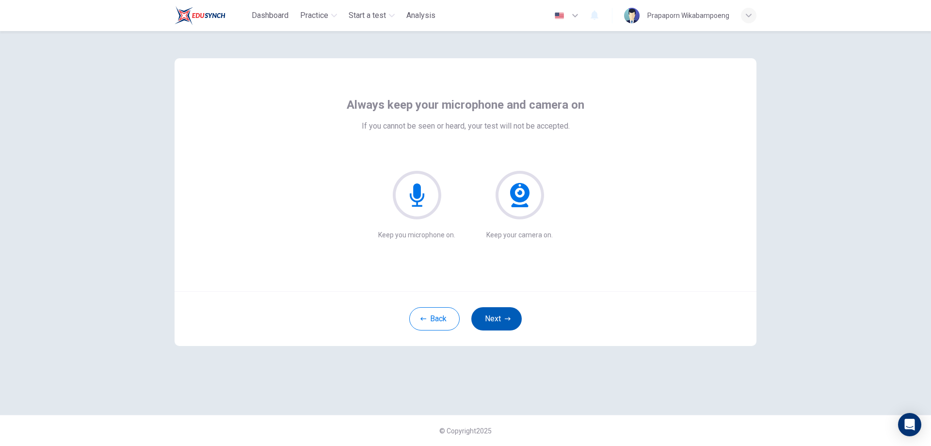
click at [500, 325] on button "Next" at bounding box center [496, 318] width 50 height 23
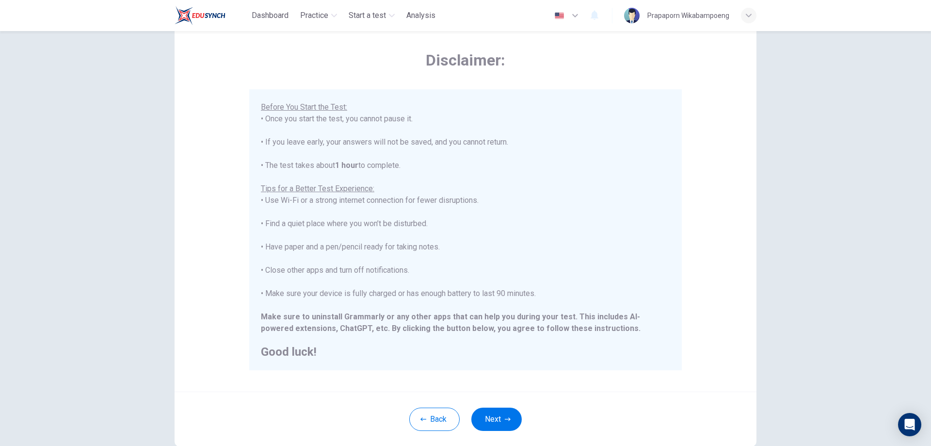
scroll to position [94, 0]
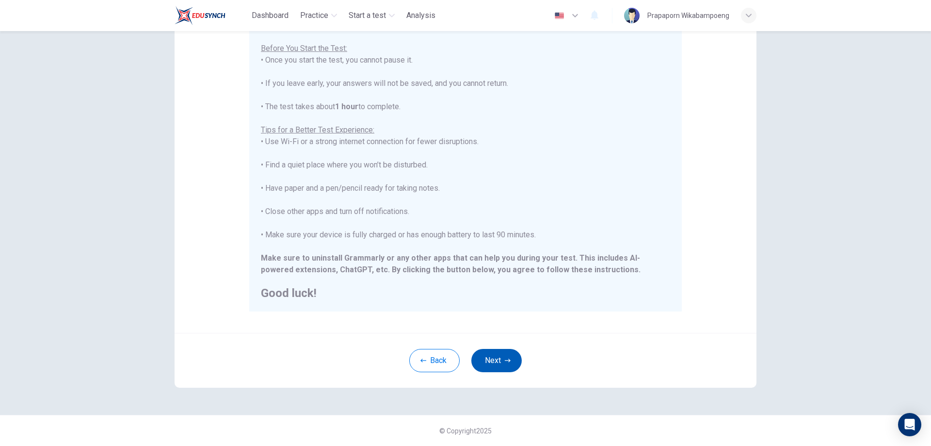
click at [503, 354] on button "Next" at bounding box center [496, 360] width 50 height 23
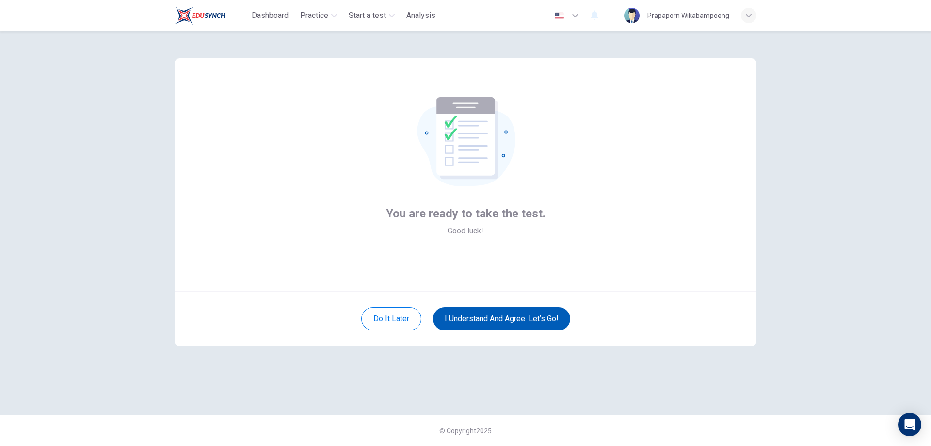
scroll to position [0, 0]
click at [524, 318] on button "I understand and agree. Let’s go!" at bounding box center [501, 318] width 137 height 23
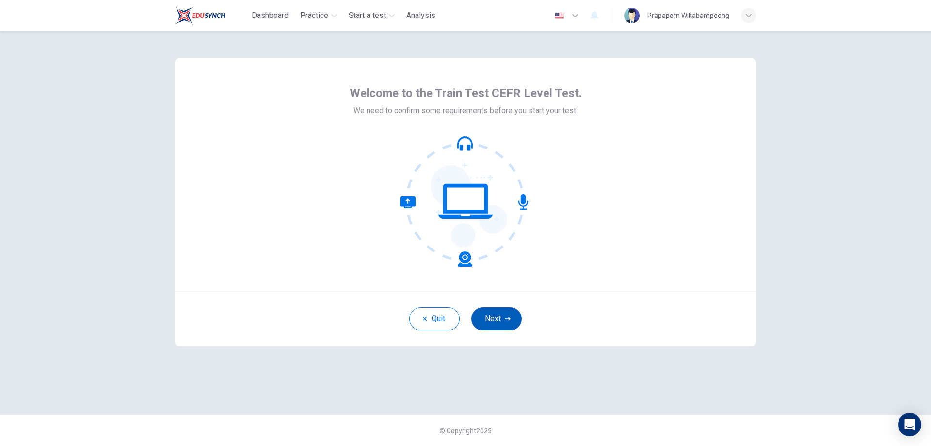
click at [488, 318] on button "Next" at bounding box center [496, 318] width 50 height 23
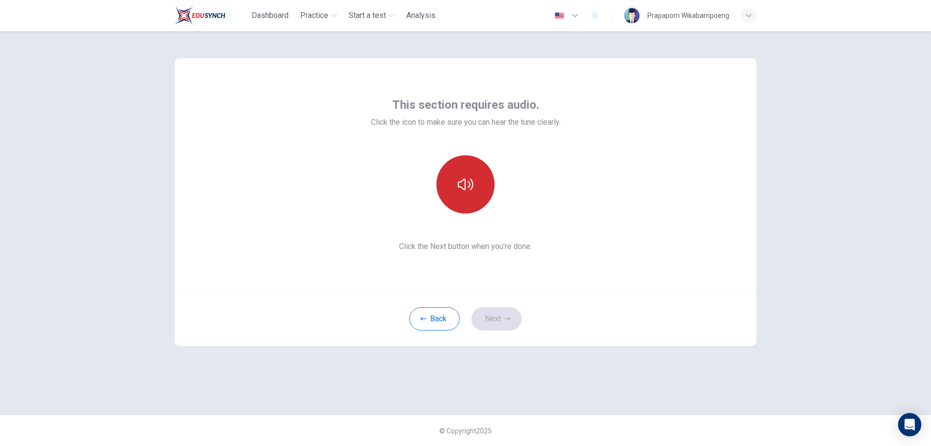
click at [473, 189] on icon "button" at bounding box center [466, 185] width 16 height 16
click at [514, 324] on button "Next" at bounding box center [496, 318] width 50 height 23
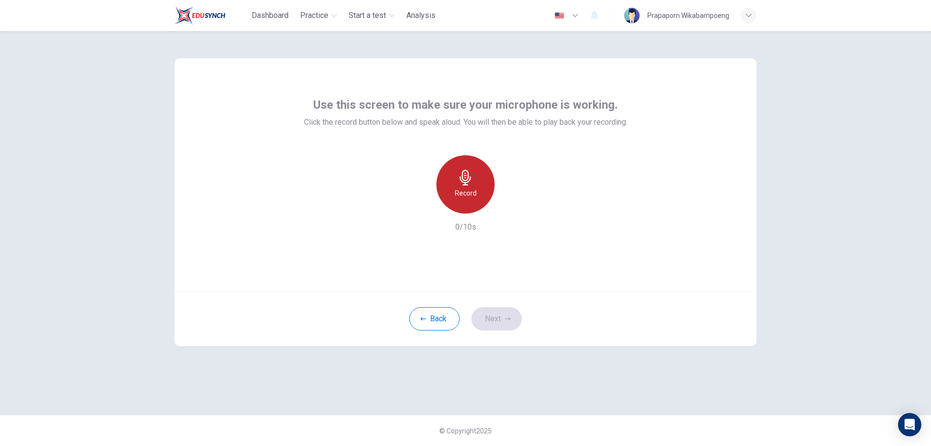
click at [456, 198] on h6 "Record" at bounding box center [466, 193] width 22 height 12
click at [482, 183] on div "Stop" at bounding box center [465, 184] width 58 height 58
click at [512, 207] on icon "button" at bounding box center [510, 206] width 10 height 10
click at [455, 189] on h6 "Record" at bounding box center [466, 193] width 22 height 12
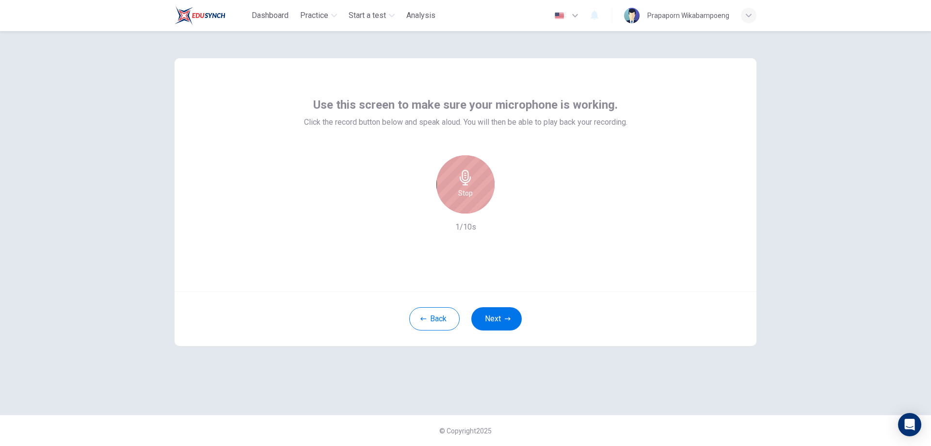
click at [454, 184] on div "Stop" at bounding box center [465, 184] width 58 height 58
click at [423, 203] on icon "button" at bounding box center [421, 205] width 9 height 9
click at [494, 322] on button "Next" at bounding box center [496, 318] width 50 height 23
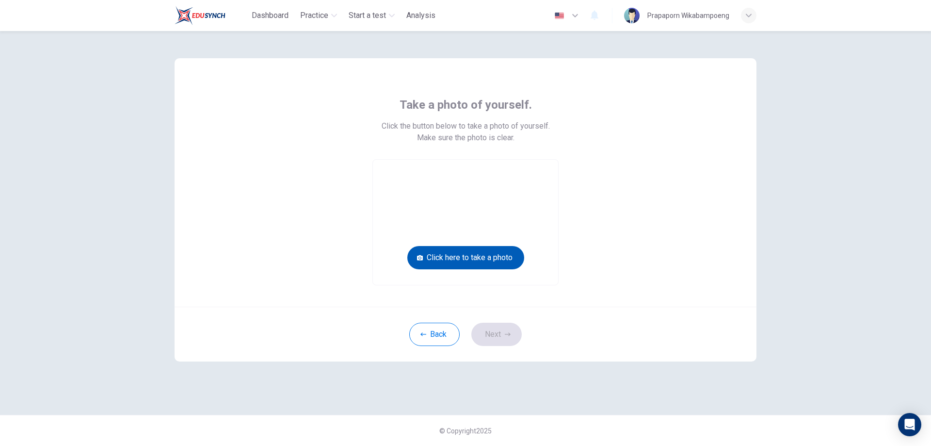
click at [458, 257] on button "Click here to take a photo" at bounding box center [465, 257] width 117 height 23
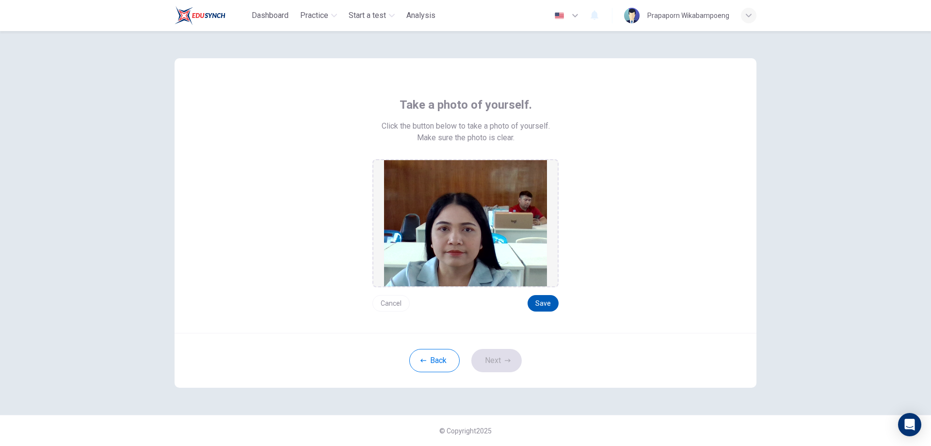
click at [538, 310] on button "Save" at bounding box center [543, 303] width 31 height 16
click at [515, 361] on button "Next" at bounding box center [496, 360] width 50 height 23
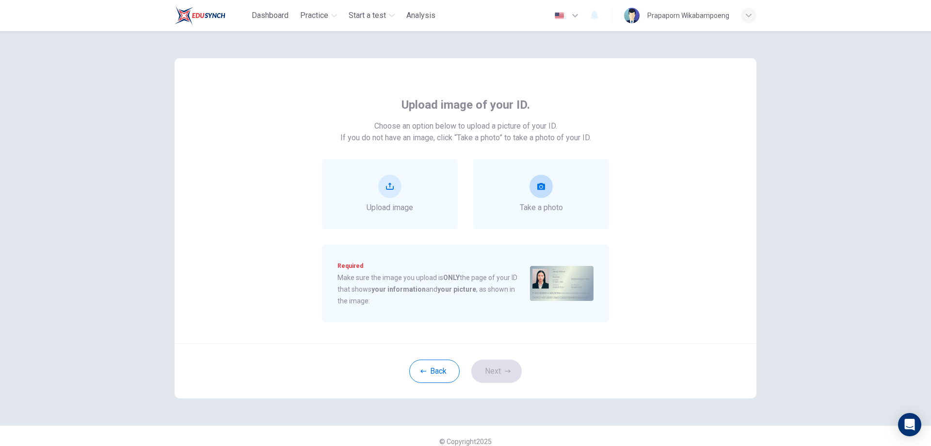
click at [540, 189] on icon "take photo" at bounding box center [541, 186] width 8 height 7
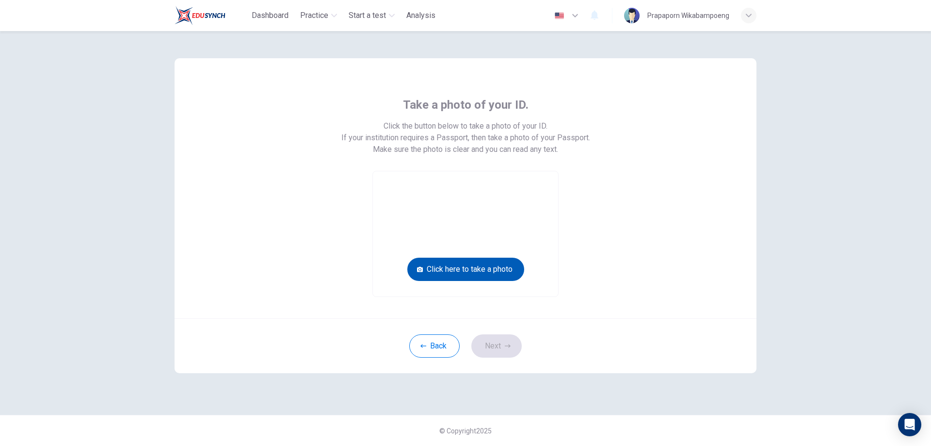
click at [496, 270] on button "Click here to take a photo" at bounding box center [465, 269] width 117 height 23
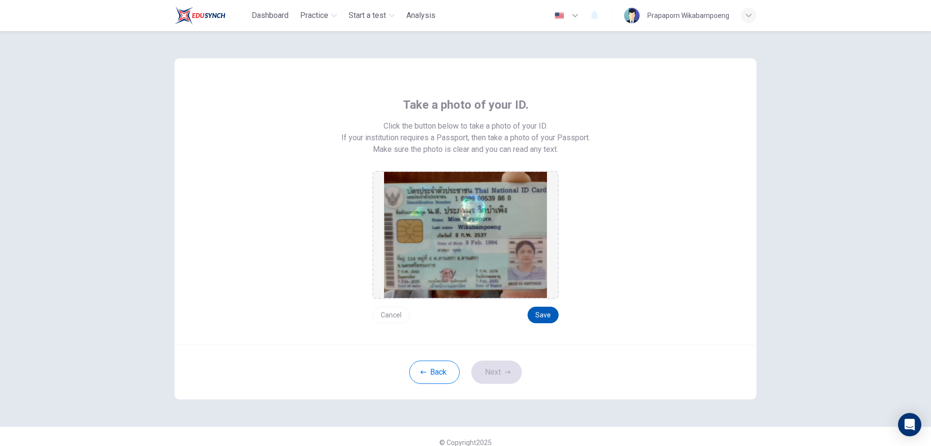
click at [549, 320] on button "Save" at bounding box center [543, 314] width 31 height 16
click at [505, 371] on icon "button" at bounding box center [508, 372] width 6 height 6
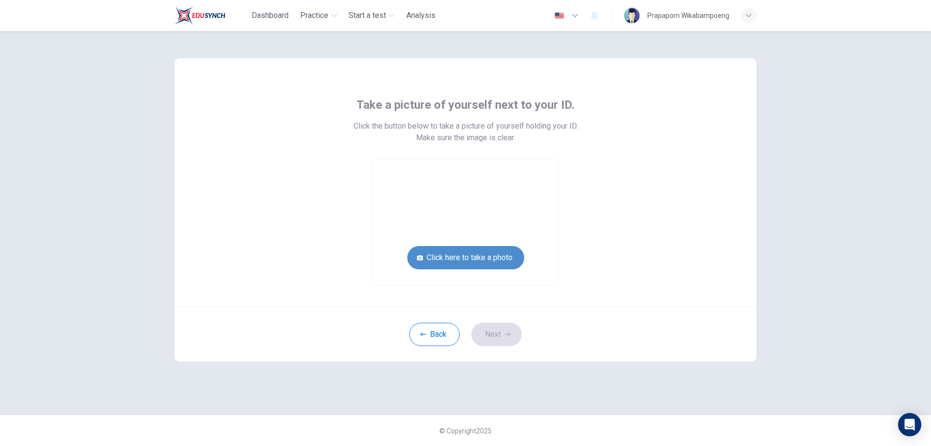
click at [499, 252] on button "Click here to take a photo" at bounding box center [465, 257] width 117 height 23
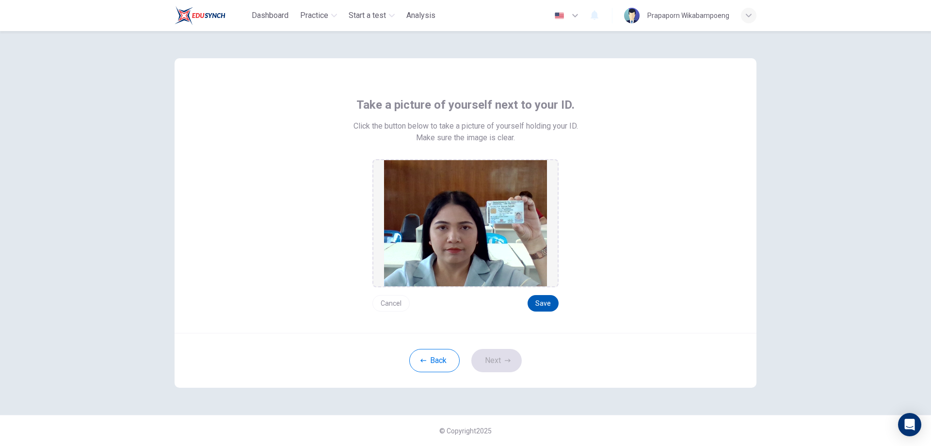
click at [544, 305] on button "Save" at bounding box center [543, 303] width 31 height 16
click at [498, 362] on button "Next" at bounding box center [496, 360] width 50 height 23
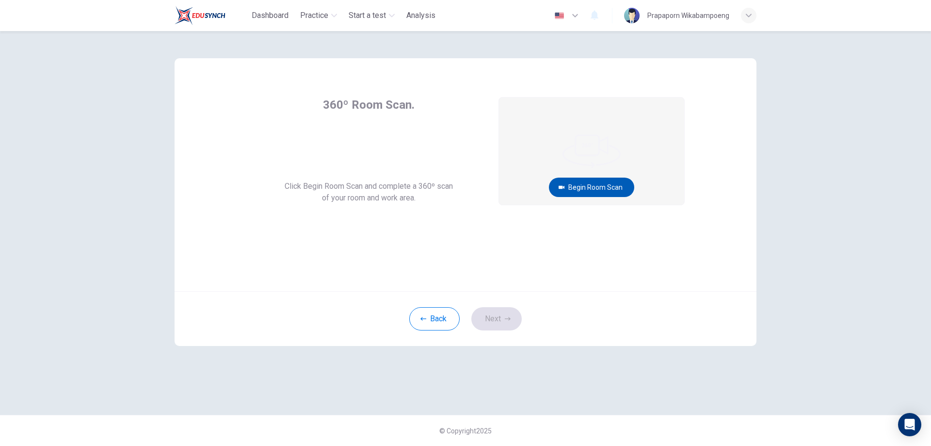
click at [587, 186] on button "Begin Room Scan" at bounding box center [591, 186] width 85 height 19
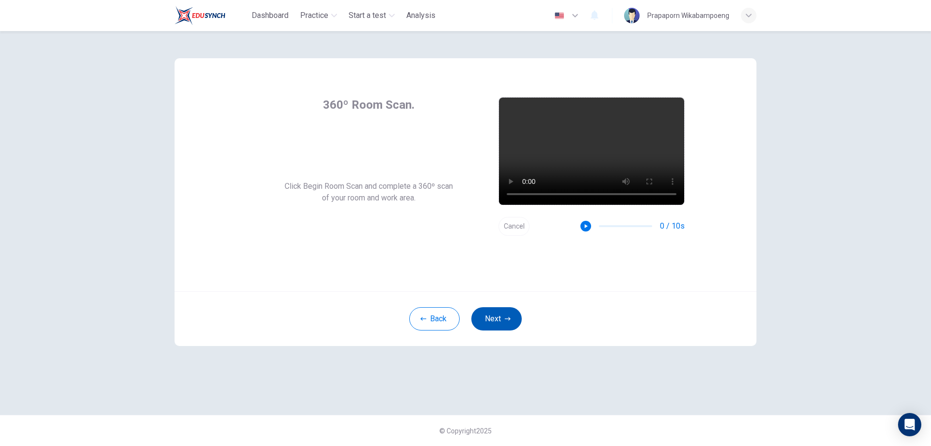
click at [506, 313] on button "Next" at bounding box center [496, 318] width 50 height 23
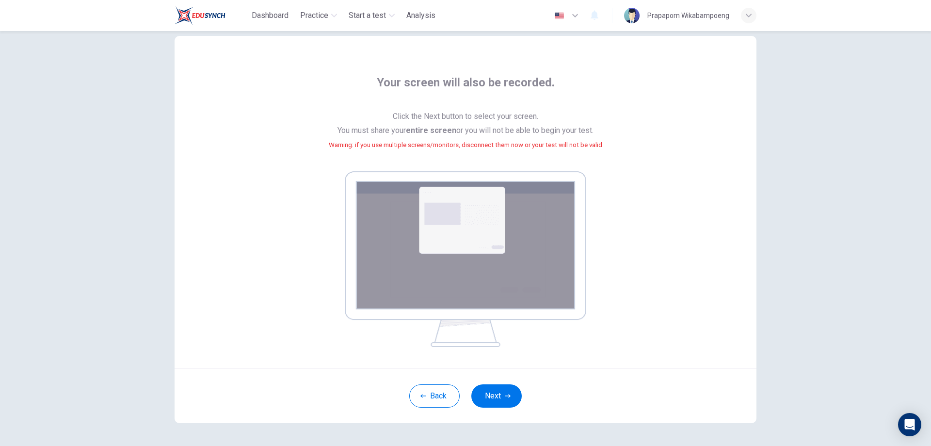
scroll to position [57, 0]
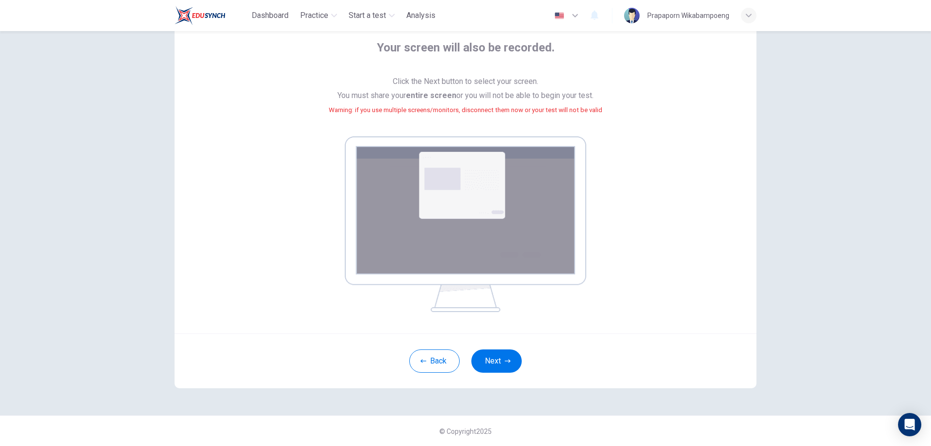
click at [492, 355] on button "Next" at bounding box center [496, 360] width 50 height 23
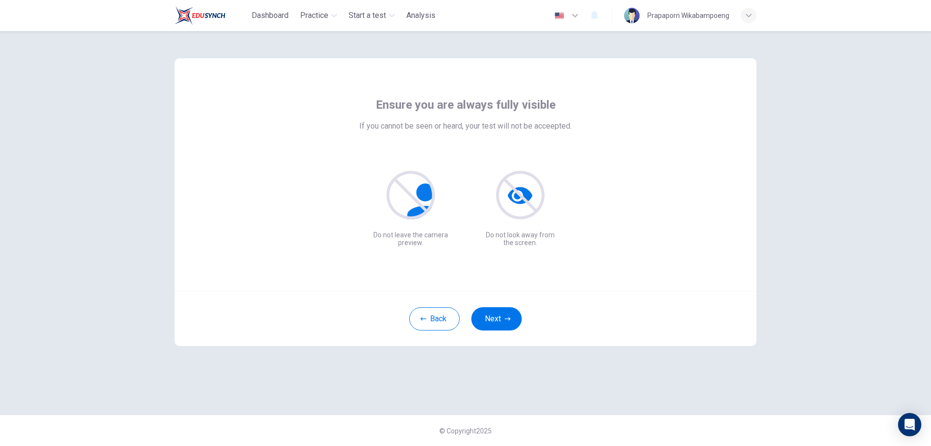
scroll to position [0, 0]
click at [509, 313] on button "Next" at bounding box center [496, 318] width 50 height 23
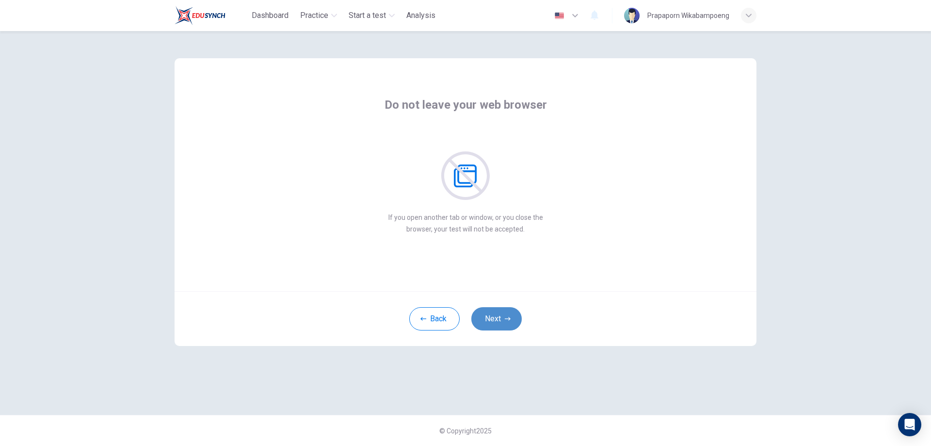
click at [509, 313] on button "Next" at bounding box center [496, 318] width 50 height 23
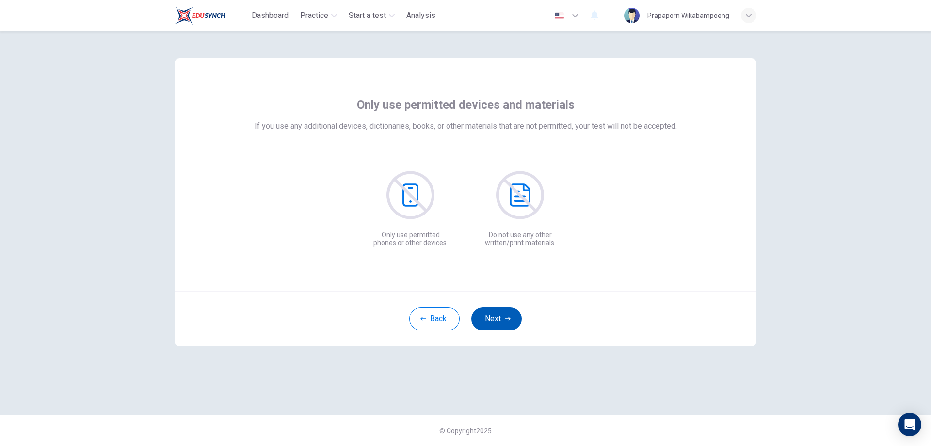
click at [509, 313] on button "Next" at bounding box center [496, 318] width 50 height 23
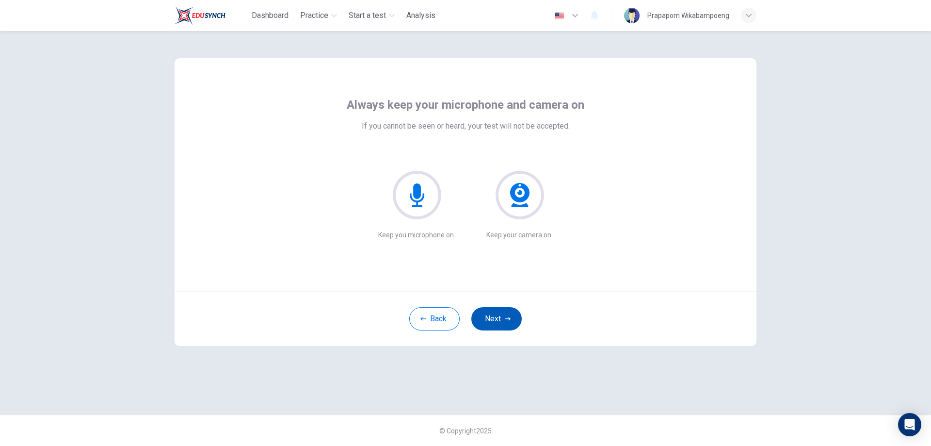
click at [509, 313] on button "Next" at bounding box center [496, 318] width 50 height 23
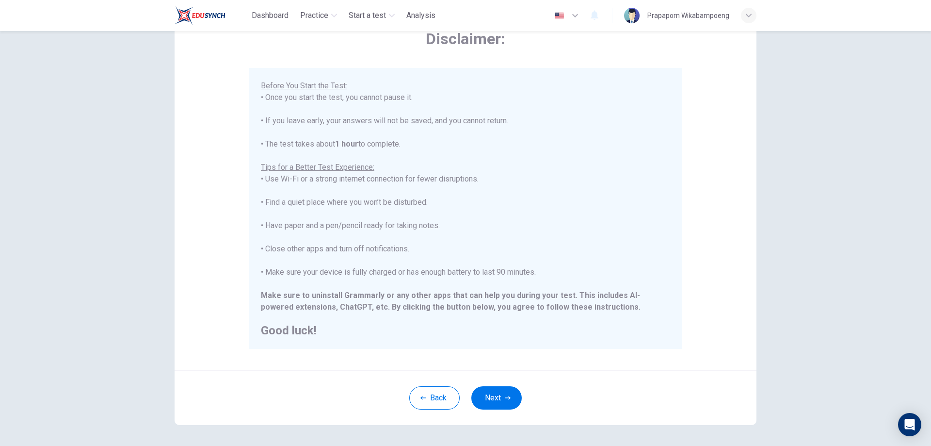
scroll to position [94, 0]
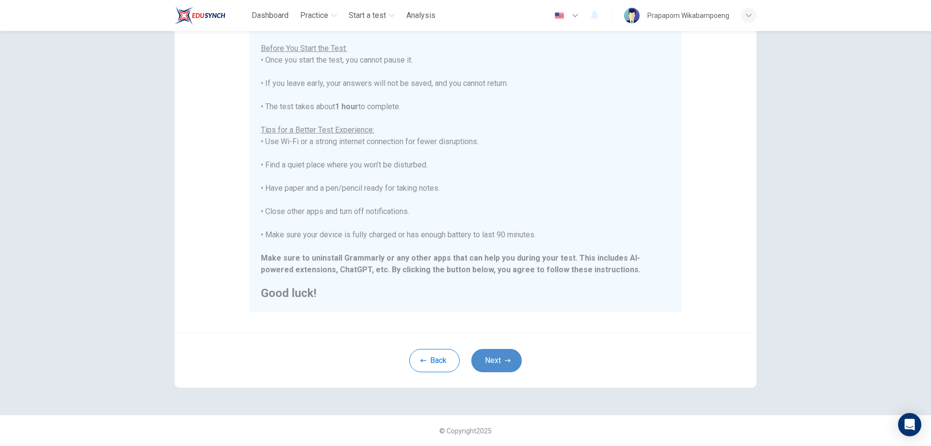
click at [481, 361] on button "Next" at bounding box center [496, 360] width 50 height 23
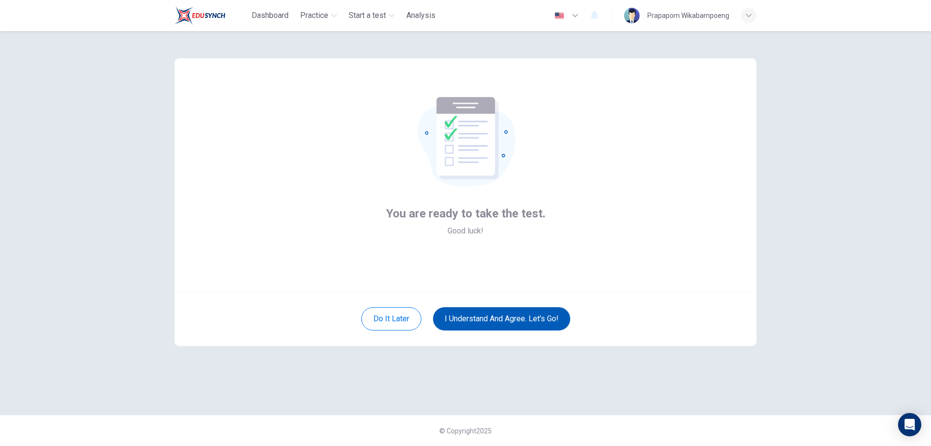
click at [517, 320] on button "I understand and agree. Let’s go!" at bounding box center [501, 318] width 137 height 23
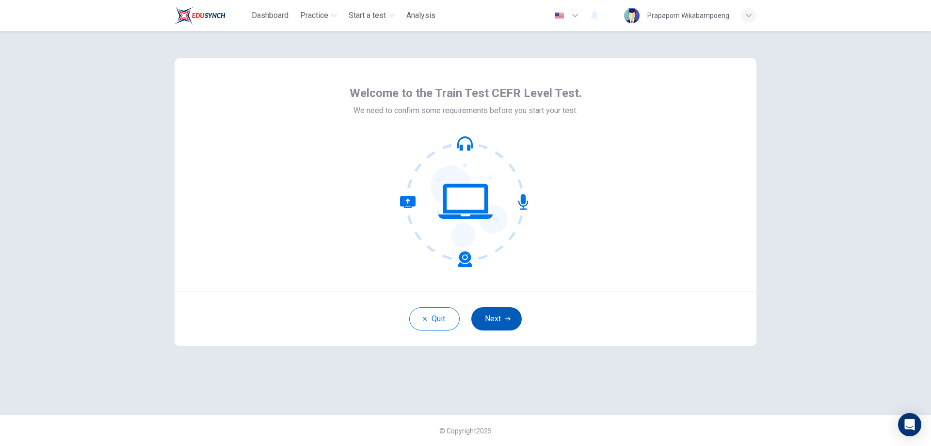
click at [505, 315] on button "Next" at bounding box center [496, 318] width 50 height 23
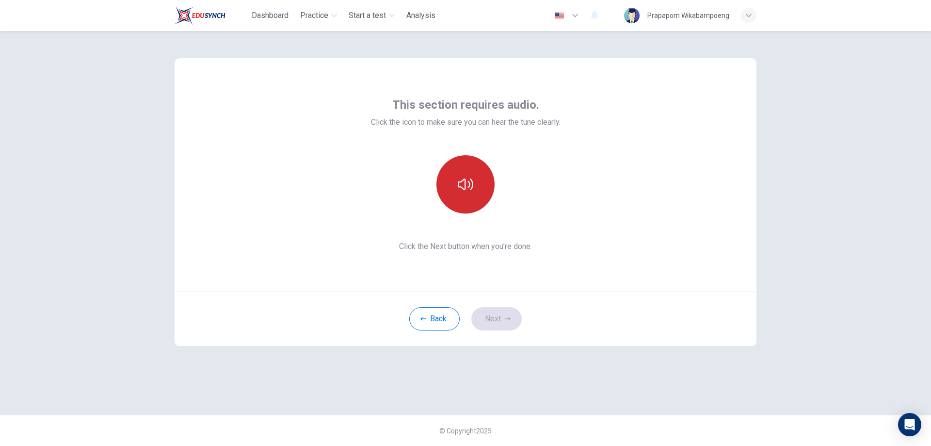
click at [474, 183] on button "button" at bounding box center [465, 184] width 58 height 58
click at [516, 320] on button "Next" at bounding box center [496, 318] width 50 height 23
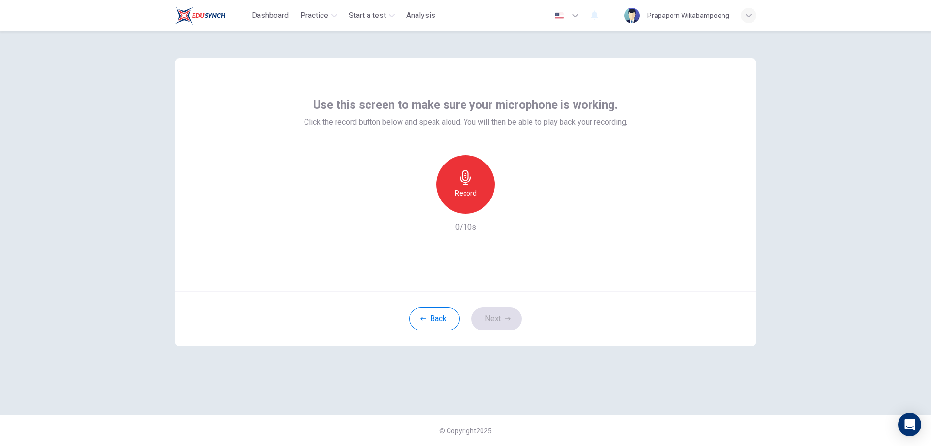
click at [457, 176] on div "Record" at bounding box center [465, 184] width 58 height 58
click at [471, 198] on h6 "Stop" at bounding box center [465, 193] width 15 height 12
click at [516, 208] on div "button" at bounding box center [510, 206] width 16 height 16
click at [420, 207] on icon "button" at bounding box center [421, 205] width 9 height 9
click at [468, 192] on h6 "Record" at bounding box center [466, 193] width 22 height 12
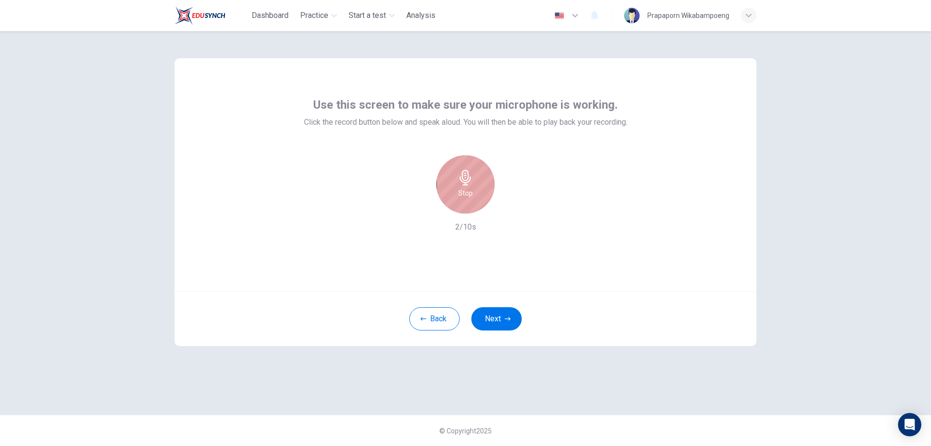
click at [467, 191] on h6 "Stop" at bounding box center [465, 193] width 15 height 12
click at [513, 209] on icon "button" at bounding box center [510, 206] width 10 height 10
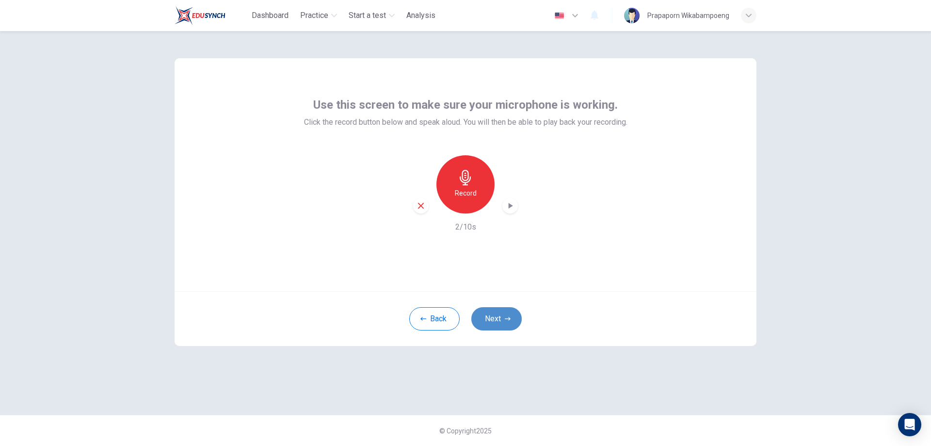
click at [491, 314] on button "Next" at bounding box center [496, 318] width 50 height 23
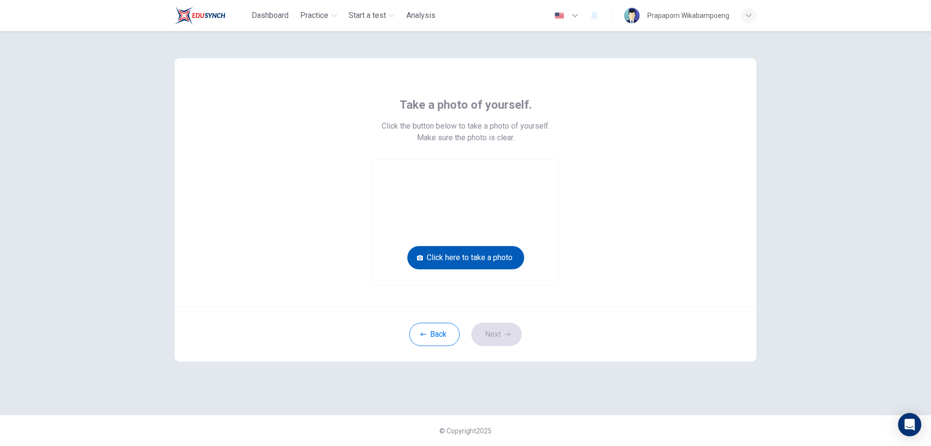
click at [489, 263] on button "Click here to take a photo" at bounding box center [465, 257] width 117 height 23
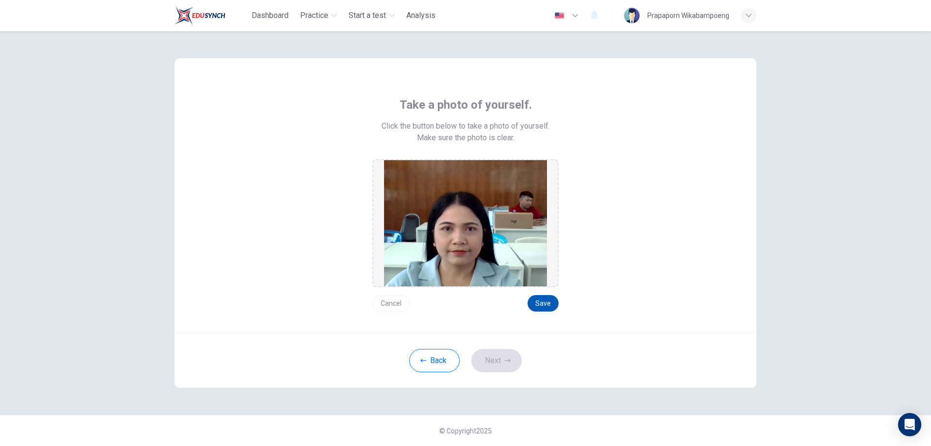
click at [542, 300] on button "Save" at bounding box center [543, 303] width 31 height 16
click at [492, 367] on button "Next" at bounding box center [496, 360] width 50 height 23
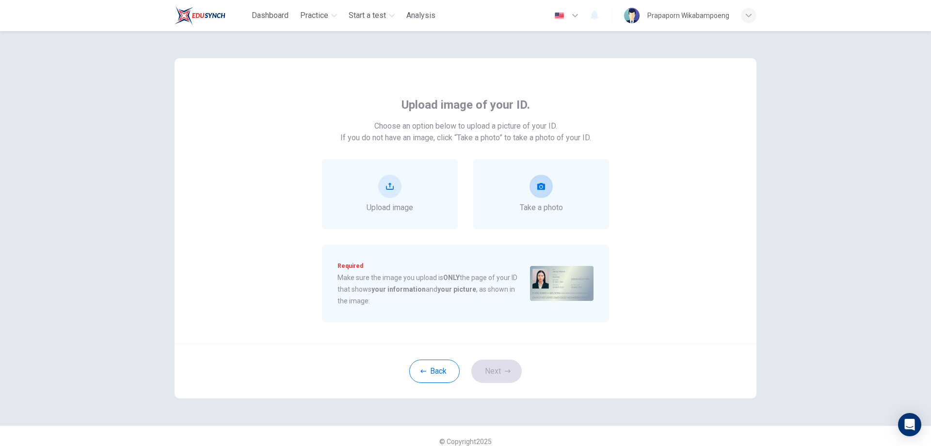
click at [531, 196] on div "Take a photo" at bounding box center [541, 194] width 43 height 39
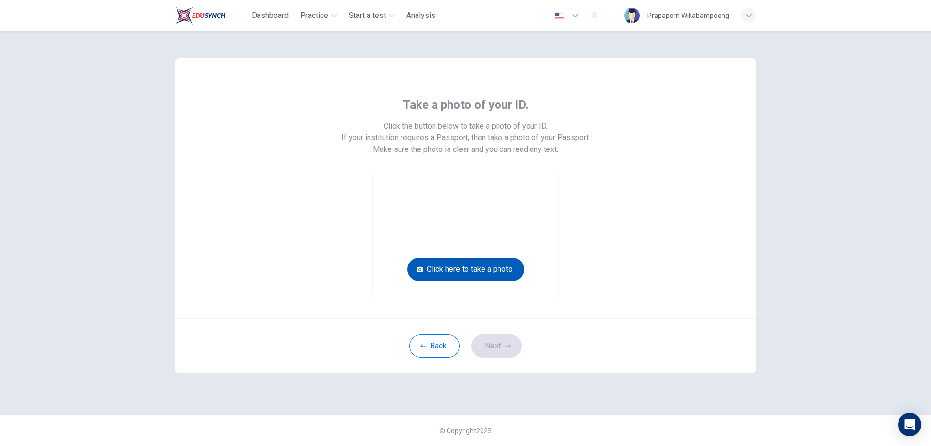
click at [487, 262] on button "Click here to take a photo" at bounding box center [465, 269] width 117 height 23
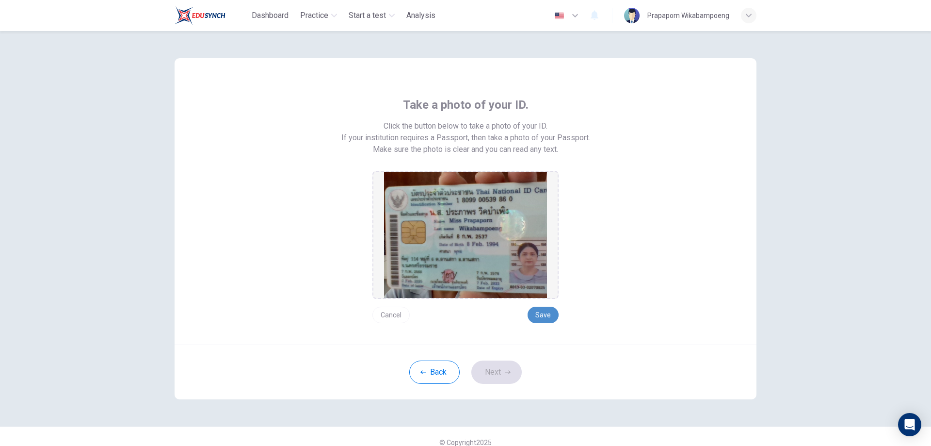
click at [542, 318] on button "Save" at bounding box center [543, 314] width 31 height 16
click at [492, 368] on button "Next" at bounding box center [496, 371] width 50 height 23
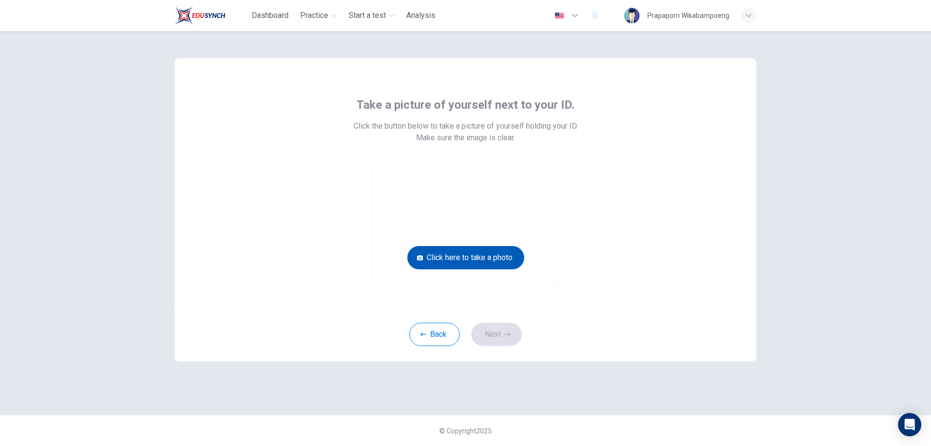
click at [500, 250] on button "Click here to take a photo" at bounding box center [465, 257] width 117 height 23
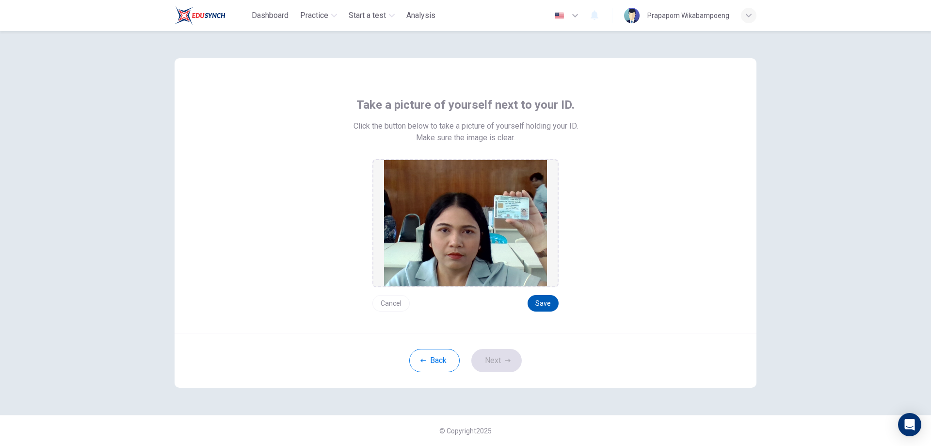
click at [556, 297] on button "Save" at bounding box center [543, 303] width 31 height 16
click at [487, 363] on button "Next" at bounding box center [496, 360] width 50 height 23
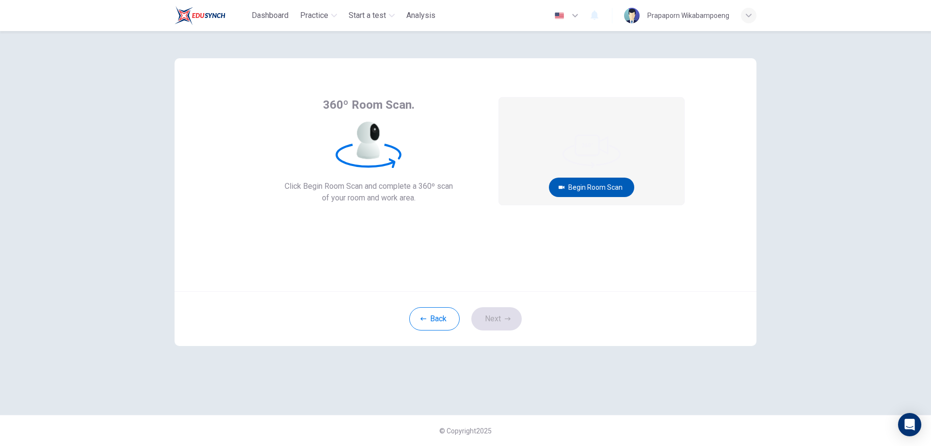
click at [612, 180] on button "Begin Room Scan" at bounding box center [591, 186] width 85 height 19
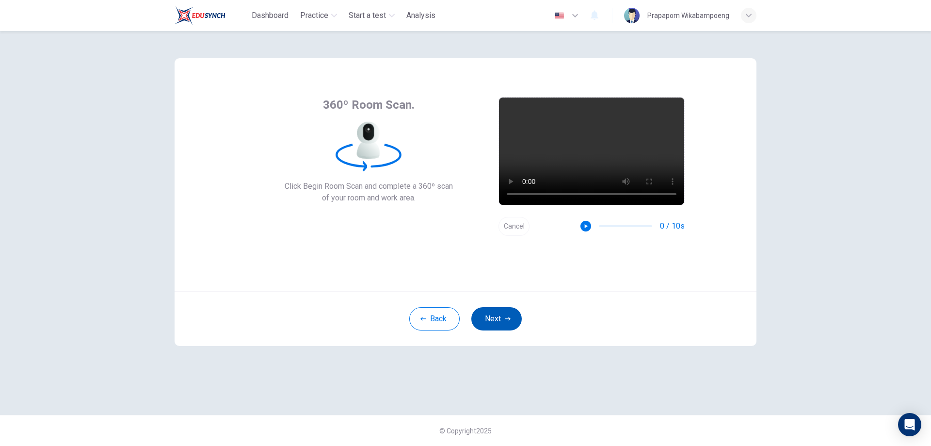
click at [498, 317] on button "Next" at bounding box center [496, 318] width 50 height 23
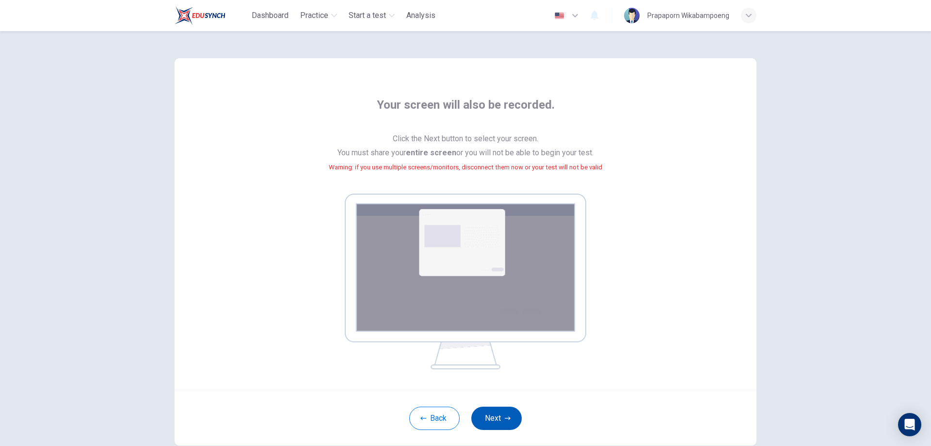
click at [499, 422] on button "Next" at bounding box center [496, 417] width 50 height 23
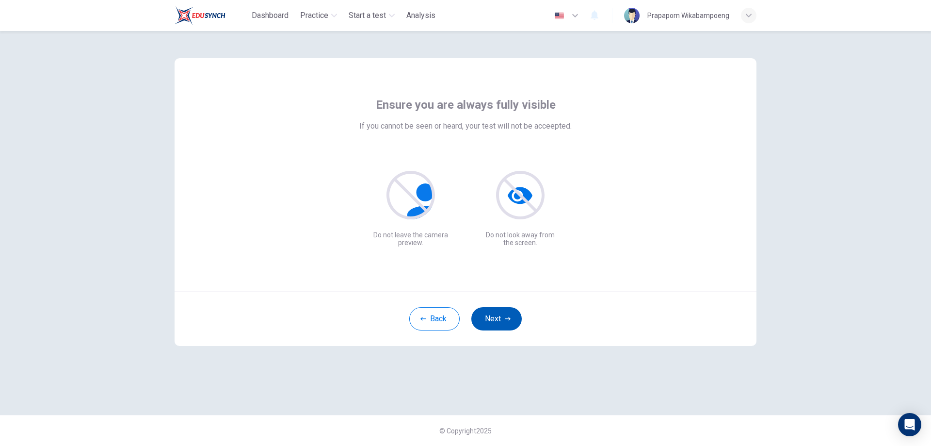
click at [507, 326] on button "Next" at bounding box center [496, 318] width 50 height 23
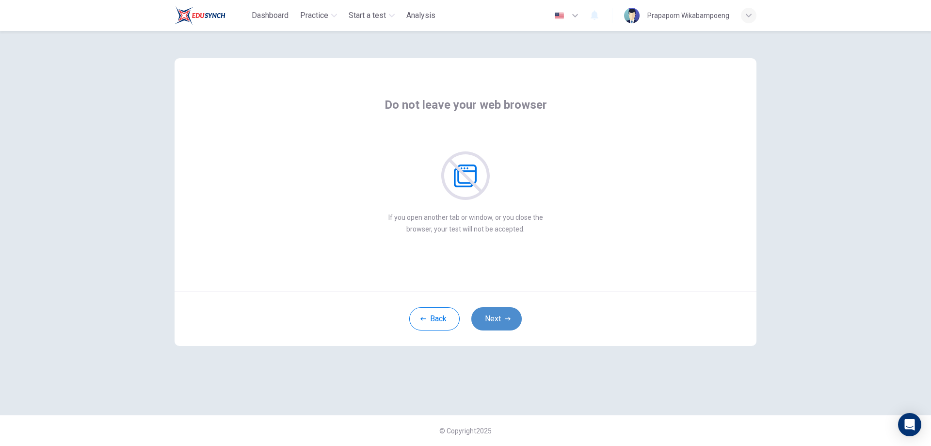
click at [507, 326] on button "Next" at bounding box center [496, 318] width 50 height 23
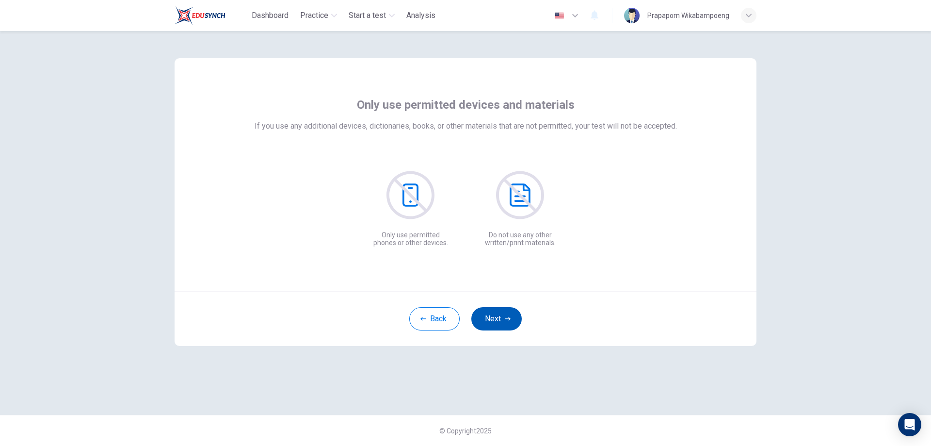
click at [507, 326] on button "Next" at bounding box center [496, 318] width 50 height 23
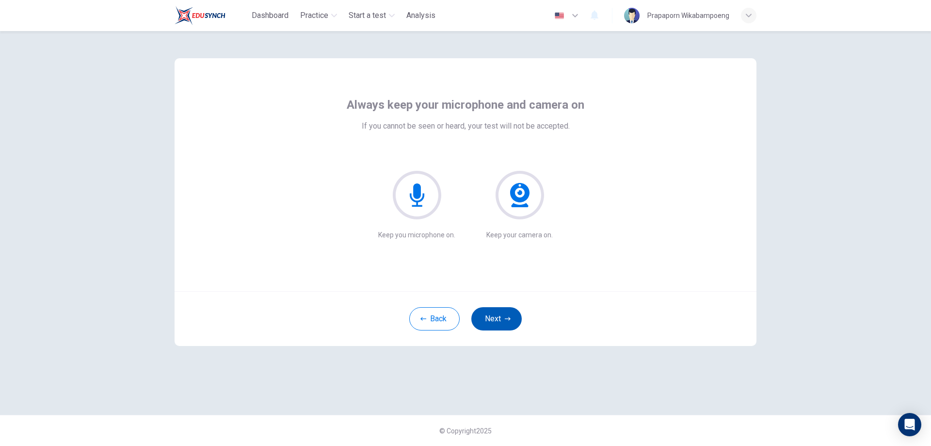
click at [507, 326] on button "Next" at bounding box center [496, 318] width 50 height 23
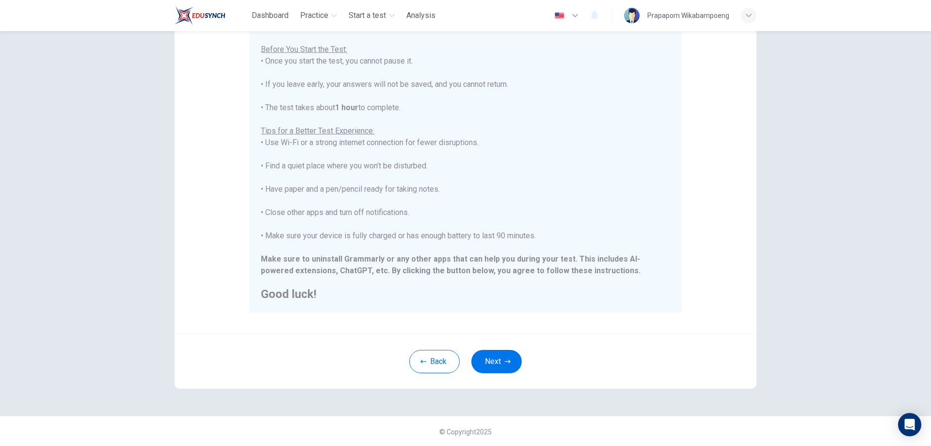
scroll to position [94, 0]
click at [499, 363] on button "Next" at bounding box center [496, 360] width 50 height 23
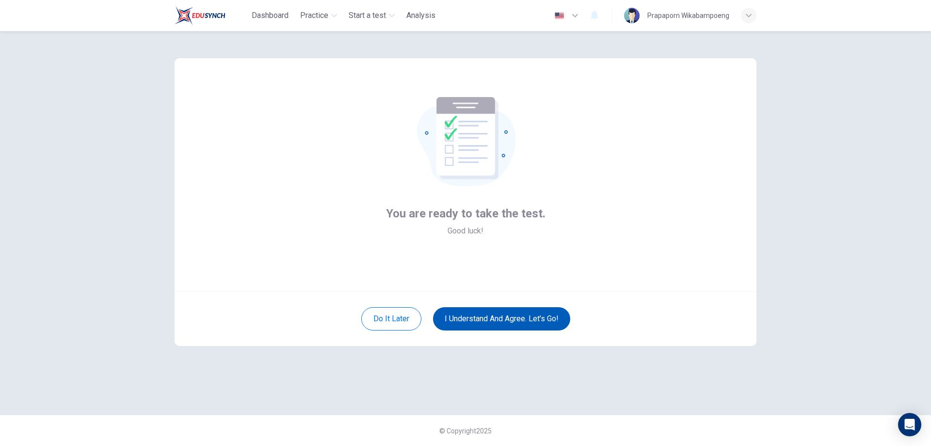
scroll to position [0, 0]
click at [493, 322] on button "I understand and agree. Let’s go!" at bounding box center [501, 318] width 137 height 23
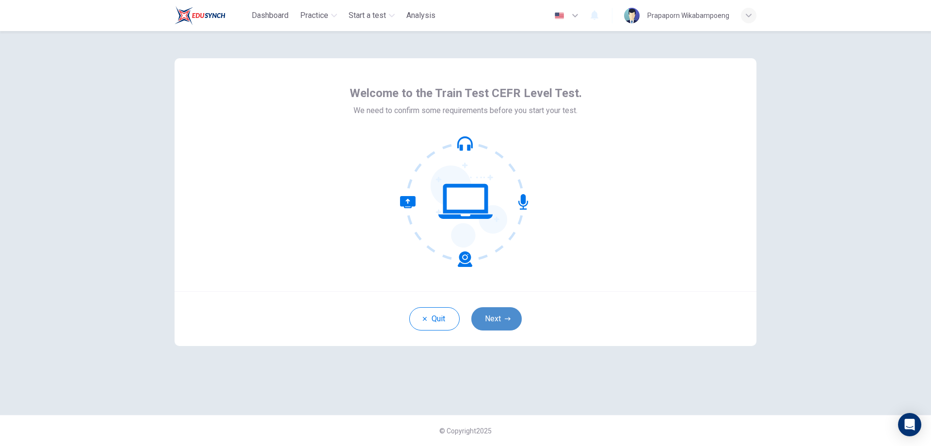
click at [487, 319] on button "Next" at bounding box center [496, 318] width 50 height 23
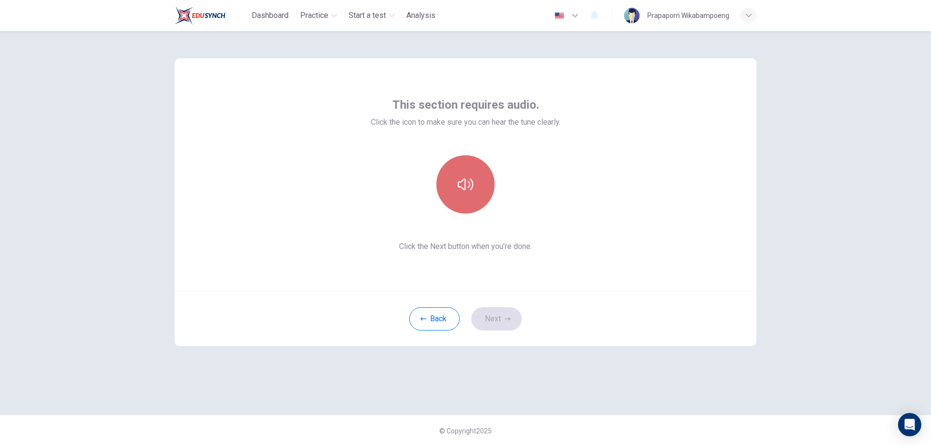
click at [488, 195] on button "button" at bounding box center [465, 184] width 58 height 58
click at [498, 313] on button "Next" at bounding box center [496, 318] width 50 height 23
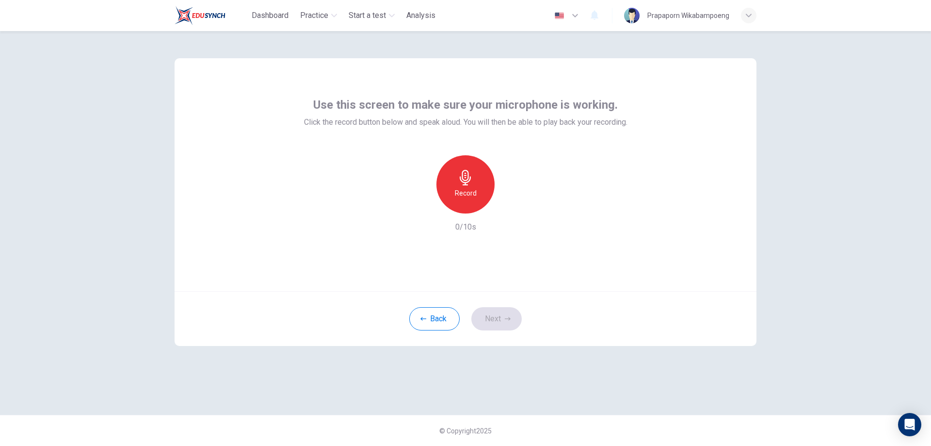
click at [477, 182] on div "Record" at bounding box center [465, 184] width 58 height 58
click at [460, 179] on icon "button" at bounding box center [465, 178] width 11 height 16
click at [508, 209] on icon "button" at bounding box center [510, 206] width 10 height 10
click at [509, 318] on icon "button" at bounding box center [508, 318] width 6 height 3
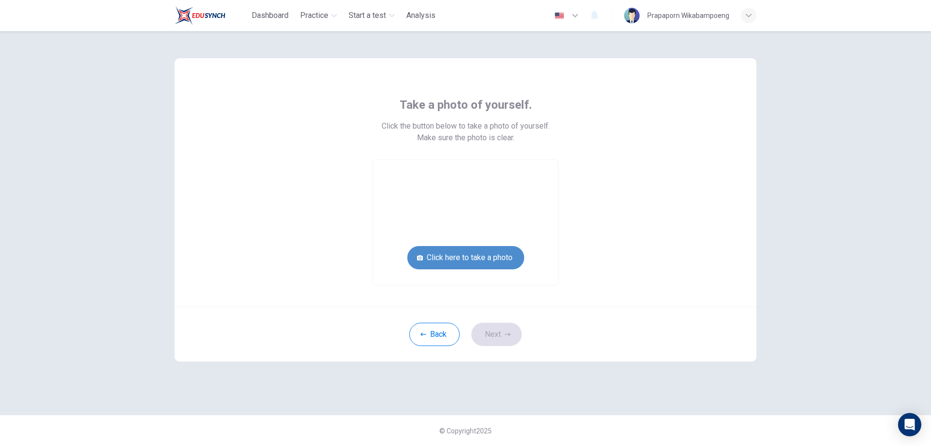
click at [497, 258] on button "Click here to take a photo" at bounding box center [465, 257] width 117 height 23
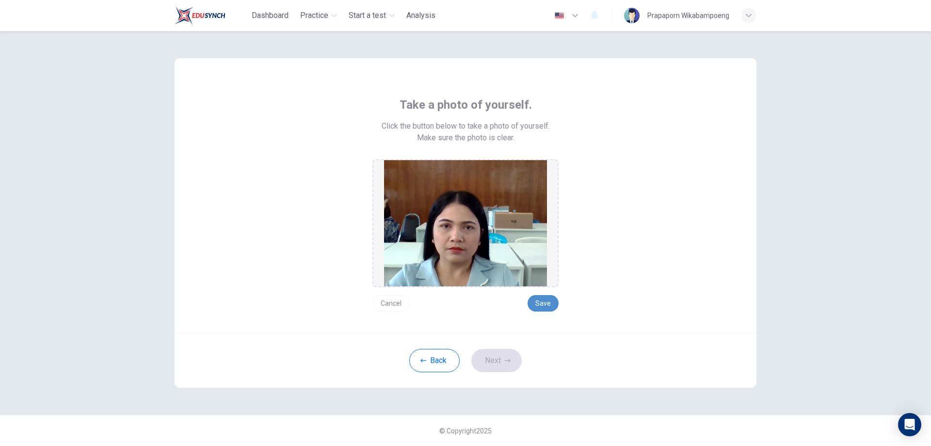
click at [542, 303] on button "Save" at bounding box center [543, 303] width 31 height 16
click at [510, 370] on button "Next" at bounding box center [496, 360] width 50 height 23
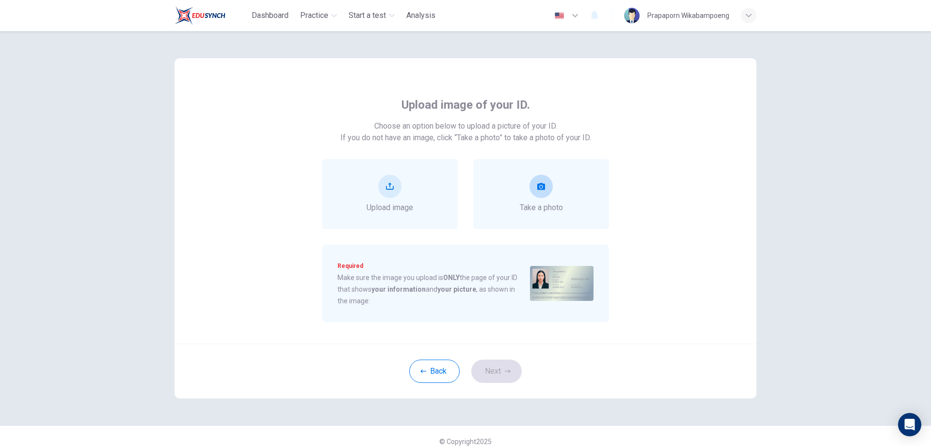
click at [546, 195] on button "take photo" at bounding box center [541, 186] width 23 height 23
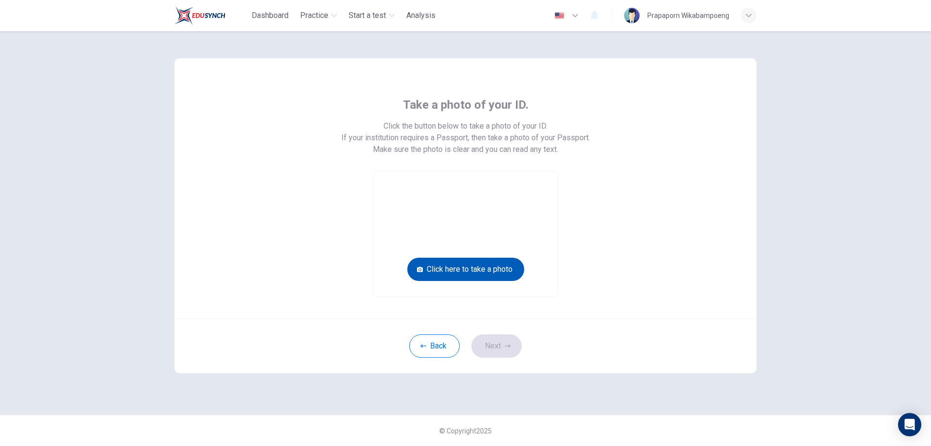
click at [476, 269] on button "Click here to take a photo" at bounding box center [465, 269] width 117 height 23
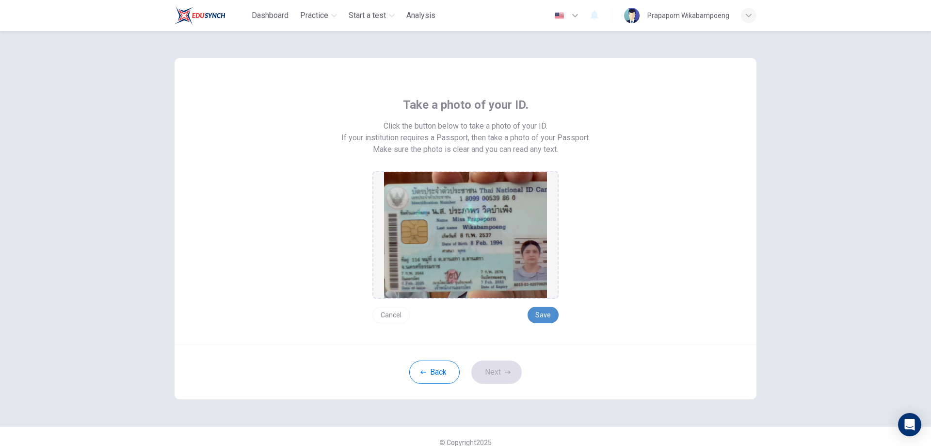
click at [543, 309] on button "Save" at bounding box center [543, 314] width 31 height 16
click at [499, 375] on button "Next" at bounding box center [496, 371] width 50 height 23
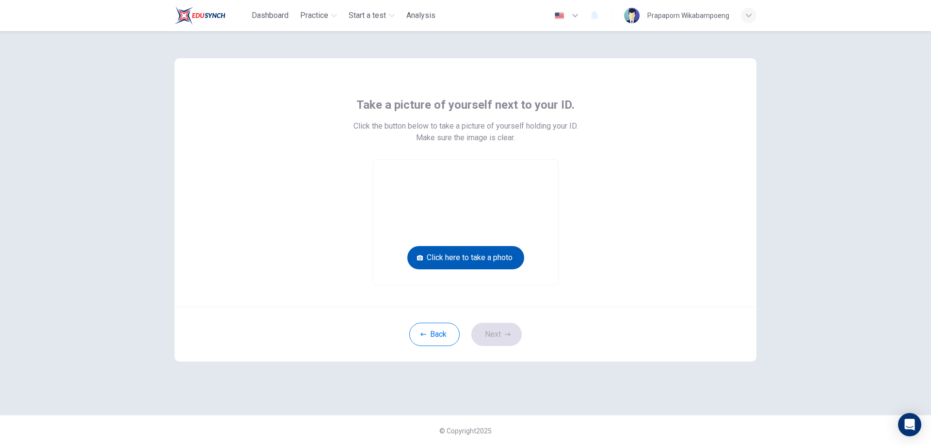
click at [461, 256] on button "Click here to take a photo" at bounding box center [465, 257] width 117 height 23
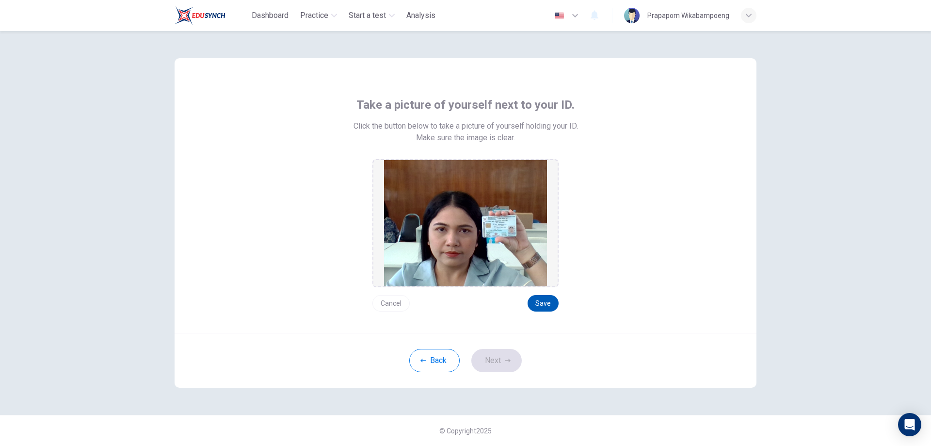
click at [554, 299] on button "Save" at bounding box center [543, 303] width 31 height 16
click at [490, 351] on button "Next" at bounding box center [496, 360] width 50 height 23
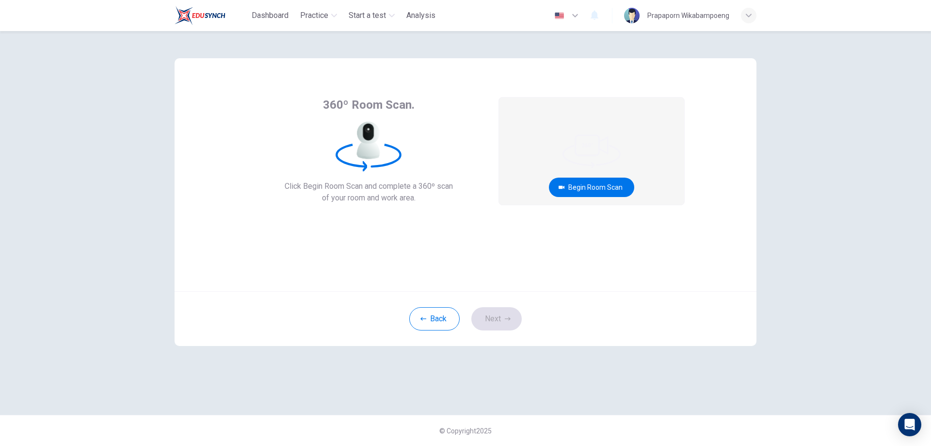
click at [511, 309] on div "Back Next" at bounding box center [466, 318] width 582 height 55
click at [605, 188] on button "Begin Room Scan" at bounding box center [591, 186] width 85 height 19
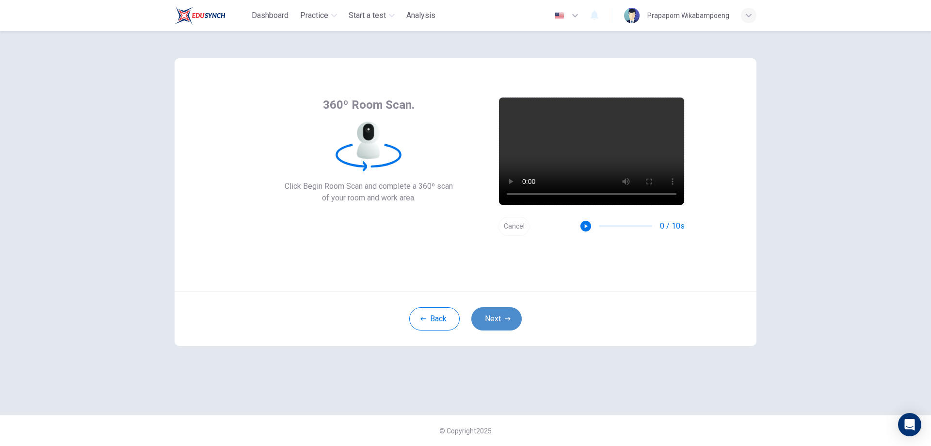
click at [485, 321] on button "Next" at bounding box center [496, 318] width 50 height 23
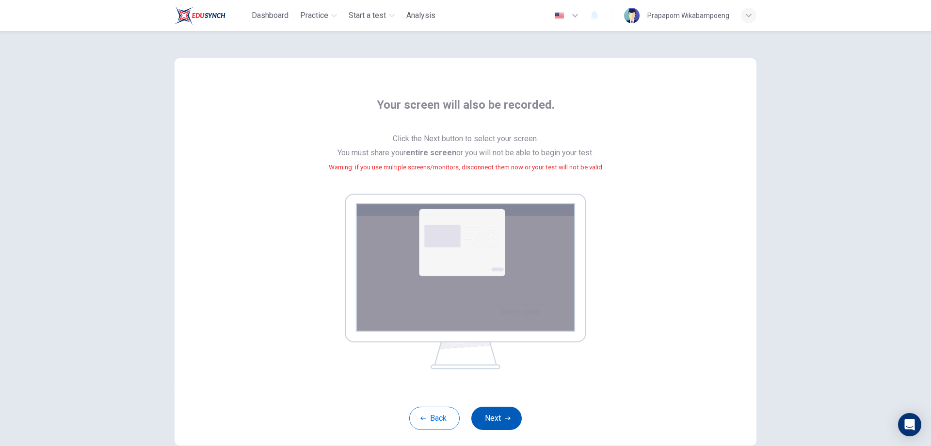
click at [494, 418] on button "Next" at bounding box center [496, 417] width 50 height 23
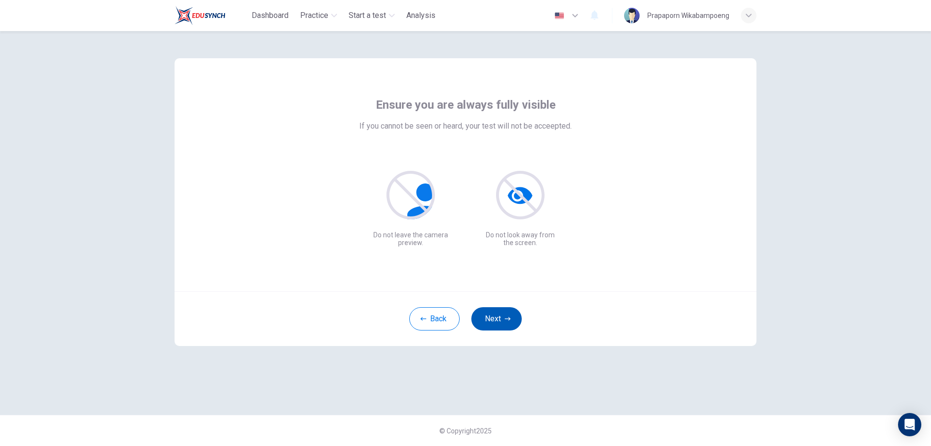
click at [508, 324] on button "Next" at bounding box center [496, 318] width 50 height 23
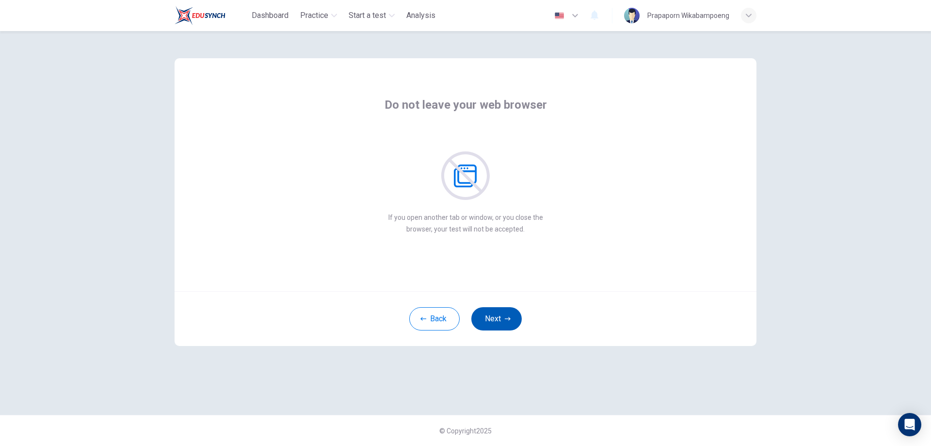
click at [508, 324] on button "Next" at bounding box center [496, 318] width 50 height 23
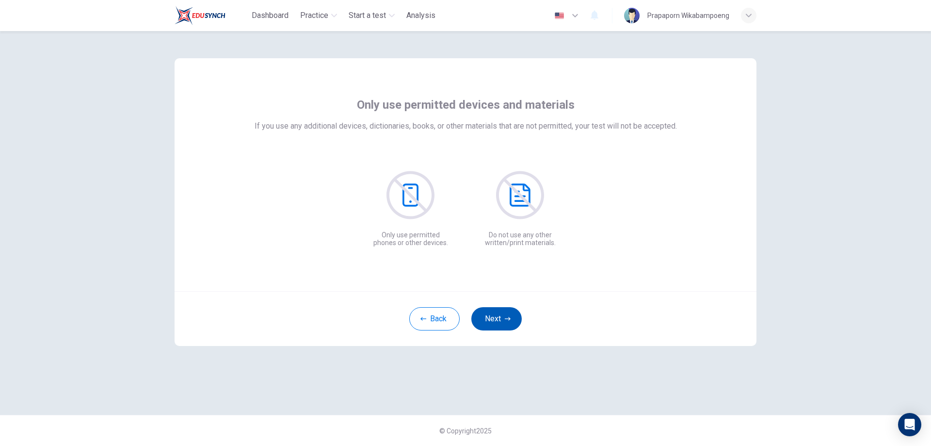
click at [508, 324] on button "Next" at bounding box center [496, 318] width 50 height 23
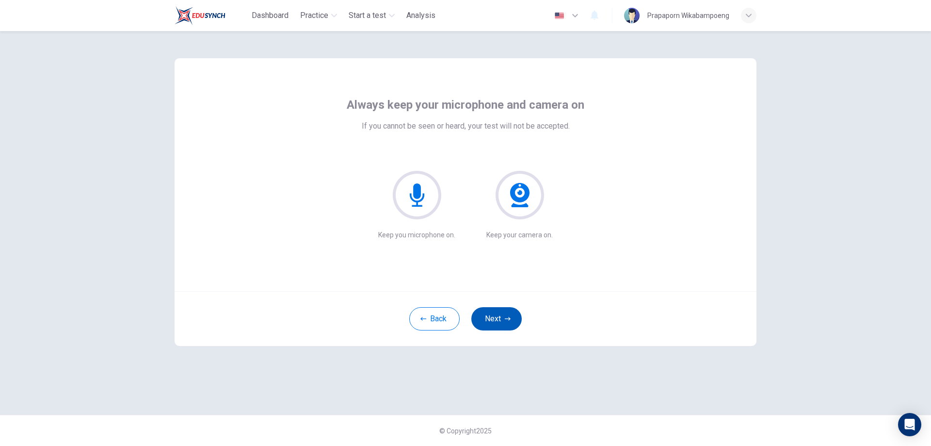
click at [508, 324] on button "Next" at bounding box center [496, 318] width 50 height 23
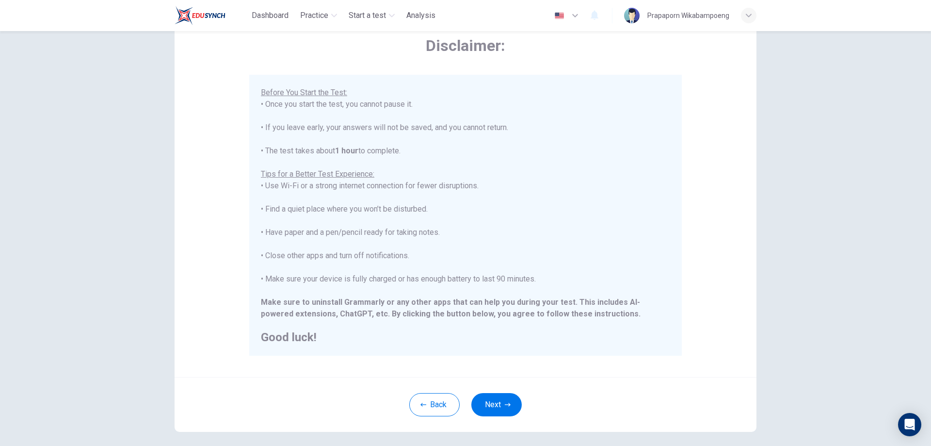
scroll to position [94, 0]
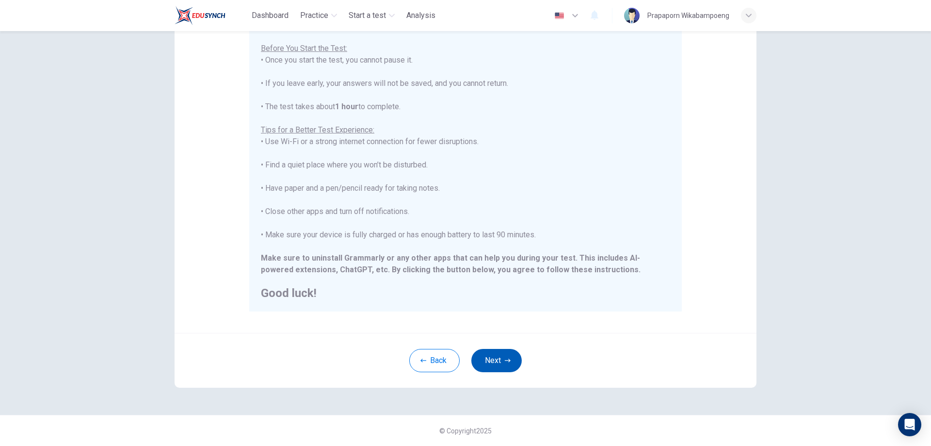
click at [514, 359] on button "Next" at bounding box center [496, 360] width 50 height 23
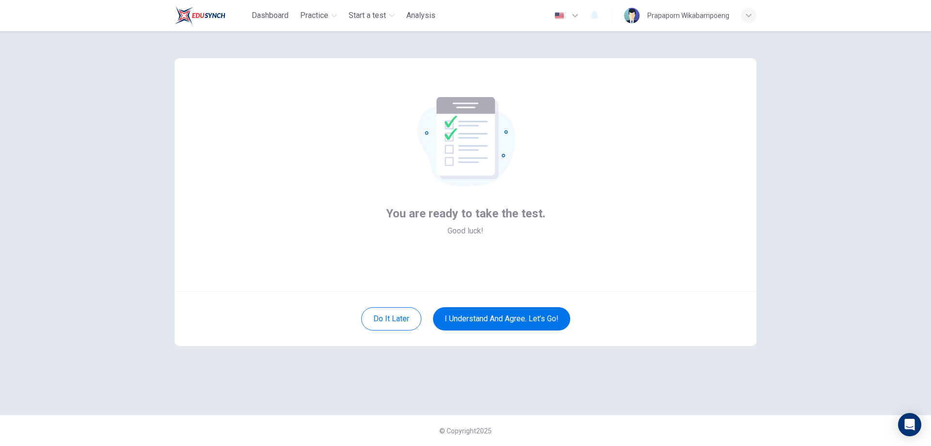
scroll to position [0, 0]
click at [537, 313] on button "I understand and agree. Let’s go!" at bounding box center [501, 318] width 137 height 23
